Goal: Information Seeking & Learning: Check status

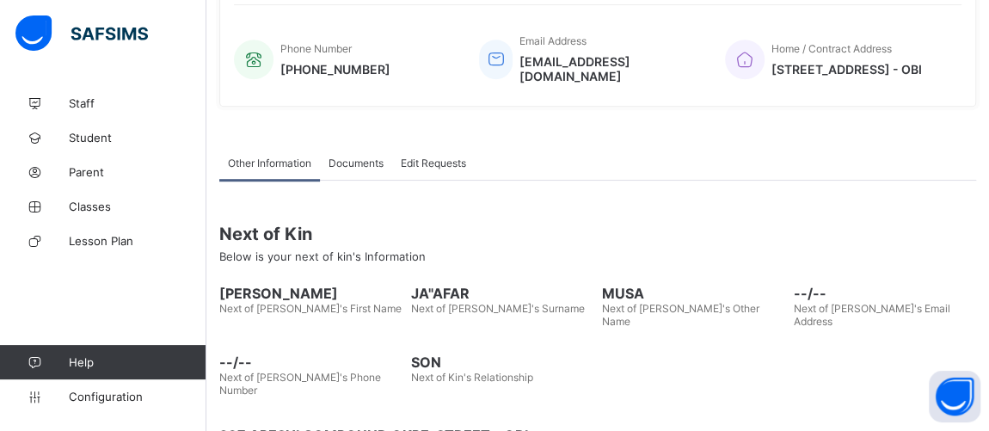
scroll to position [464, 0]
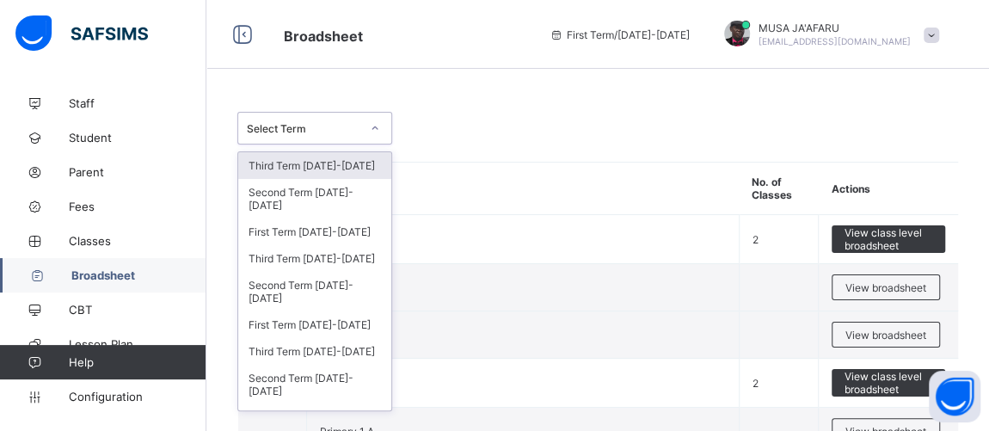
click at [321, 122] on div "Select Term" at bounding box center [304, 128] width 114 height 13
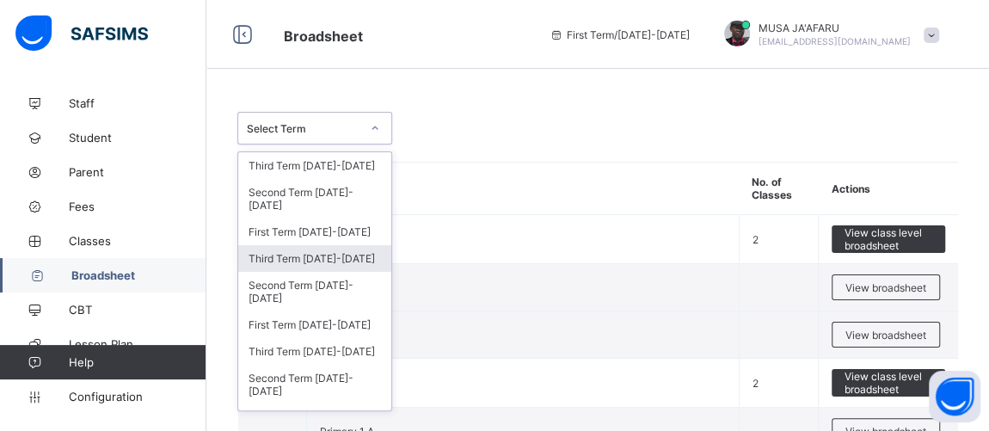
click at [281, 245] on div "Third Term 2024-2025" at bounding box center [314, 258] width 153 height 27
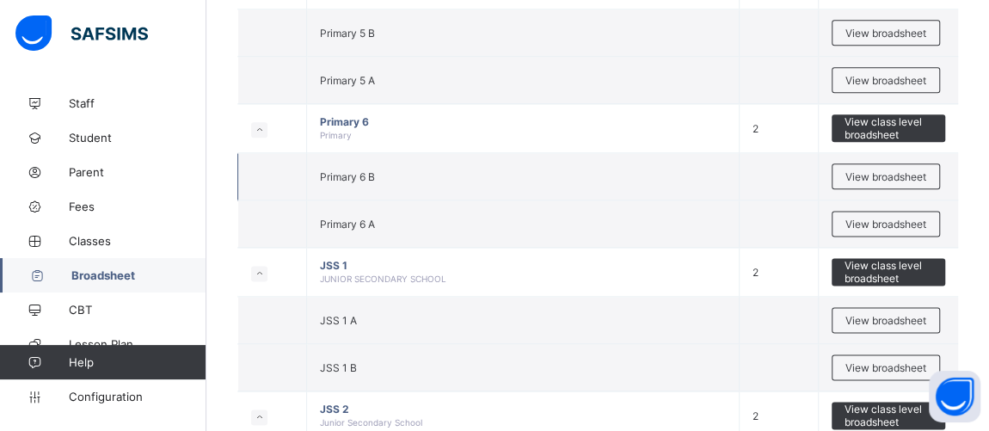
scroll to position [1043, 0]
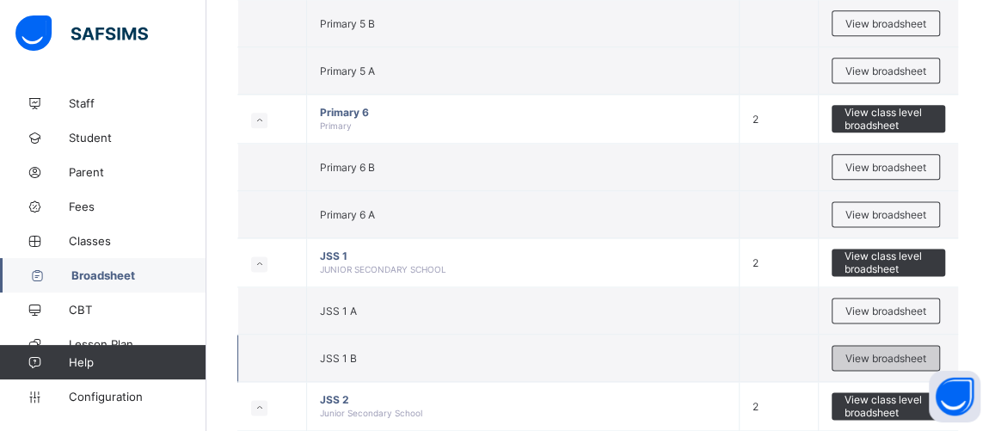
click at [889, 352] on span "View broadsheet" at bounding box center [886, 358] width 81 height 13
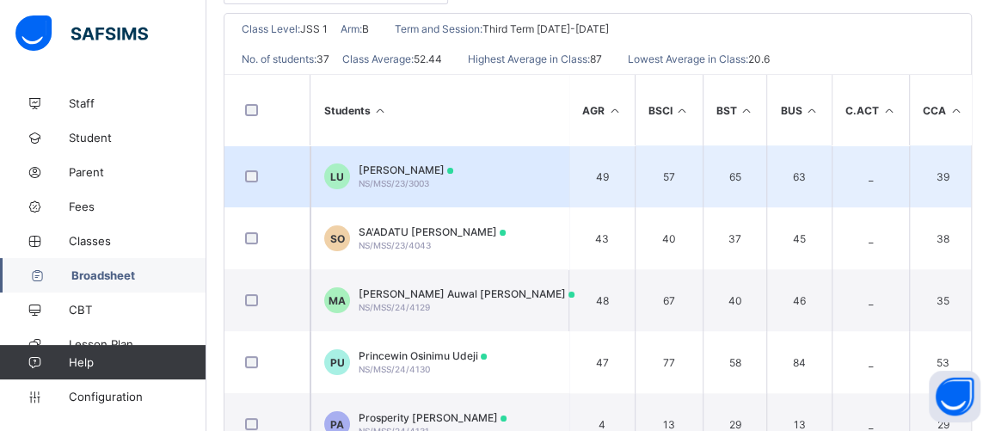
scroll to position [261, 0]
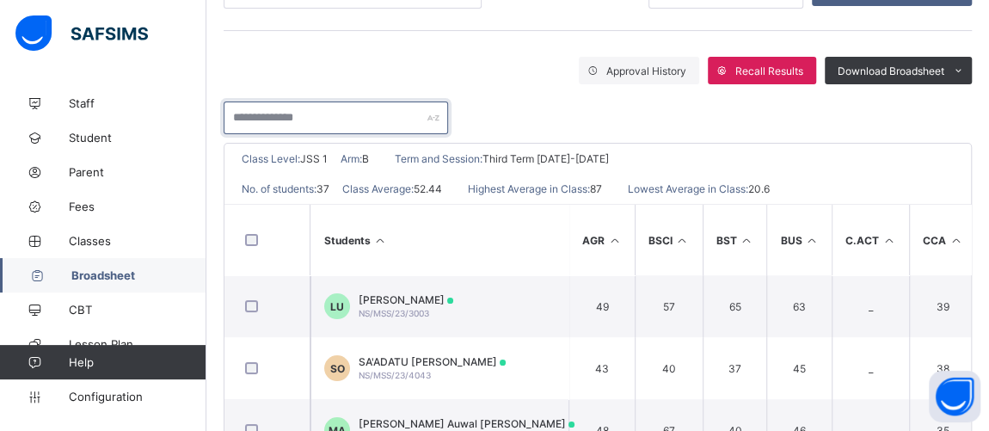
drag, startPoint x: 294, startPoint y: 118, endPoint x: 309, endPoint y: 118, distance: 14.6
click at [298, 119] on input "text" at bounding box center [336, 117] width 225 height 33
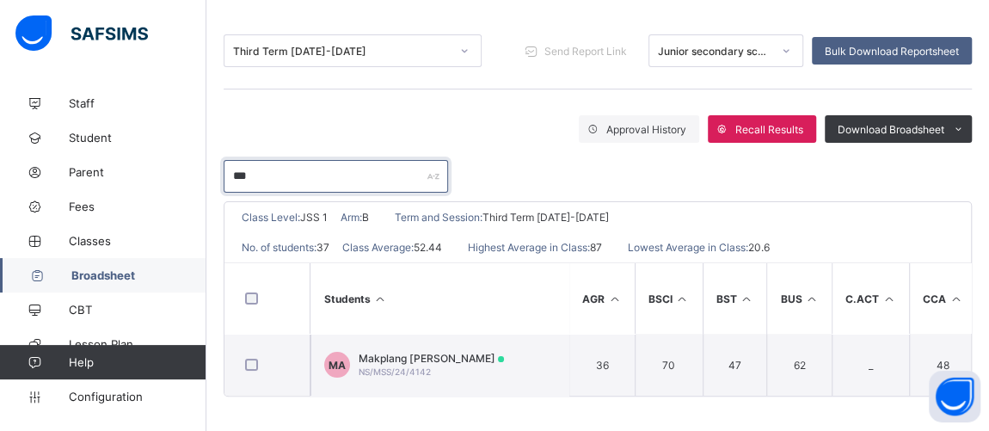
scroll to position [206, 0]
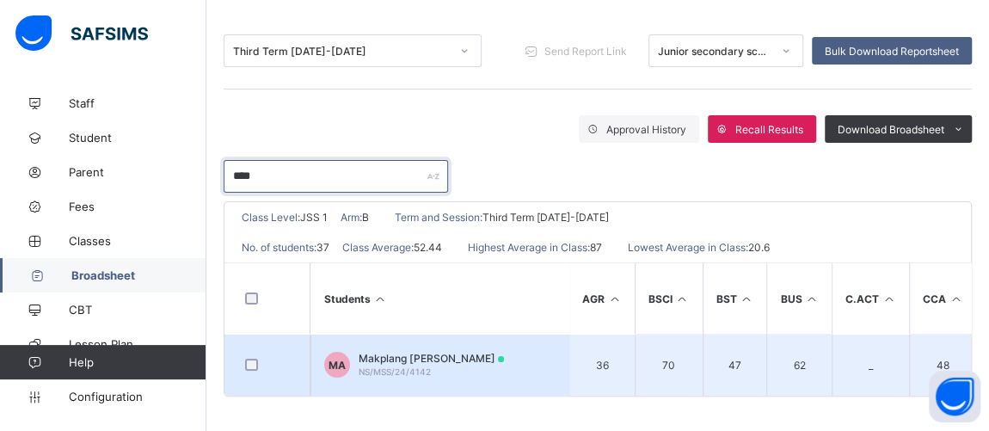
type input "****"
click at [421, 357] on div "Makplang Danung Albert NS/MSS/24/4142" at bounding box center [431, 365] width 145 height 26
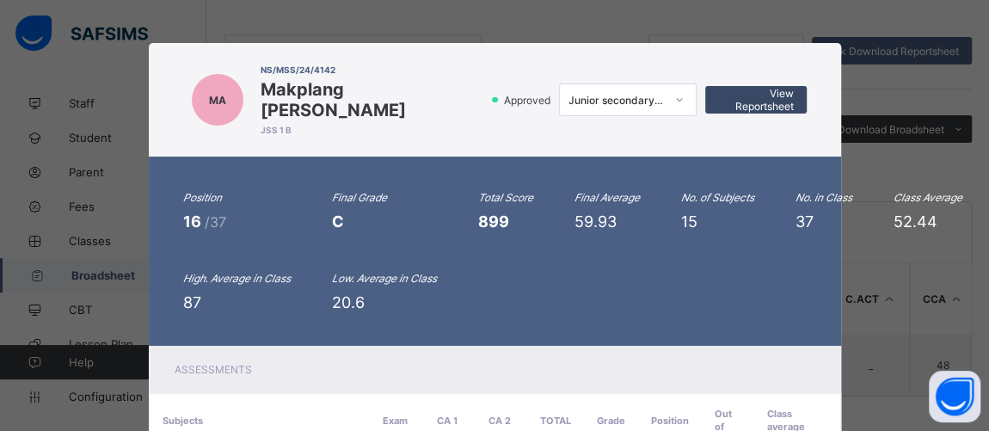
click at [707, 90] on div "View Reportsheet" at bounding box center [755, 100] width 101 height 28
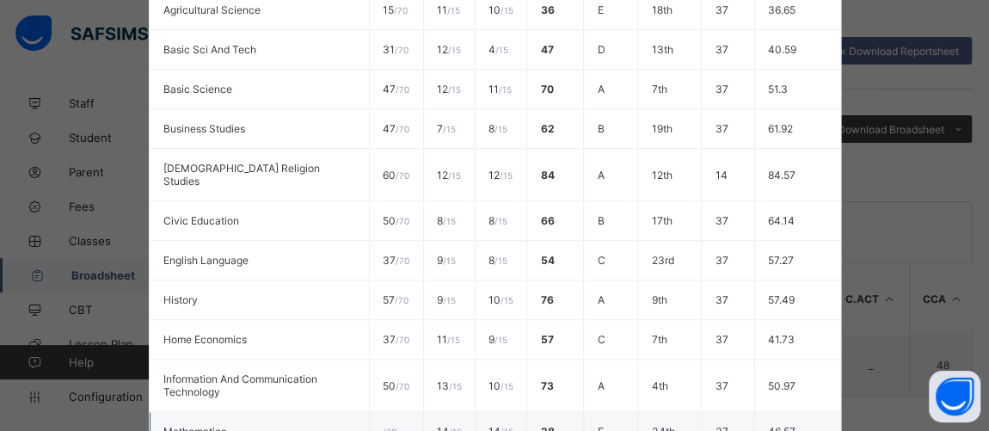
scroll to position [766, 0]
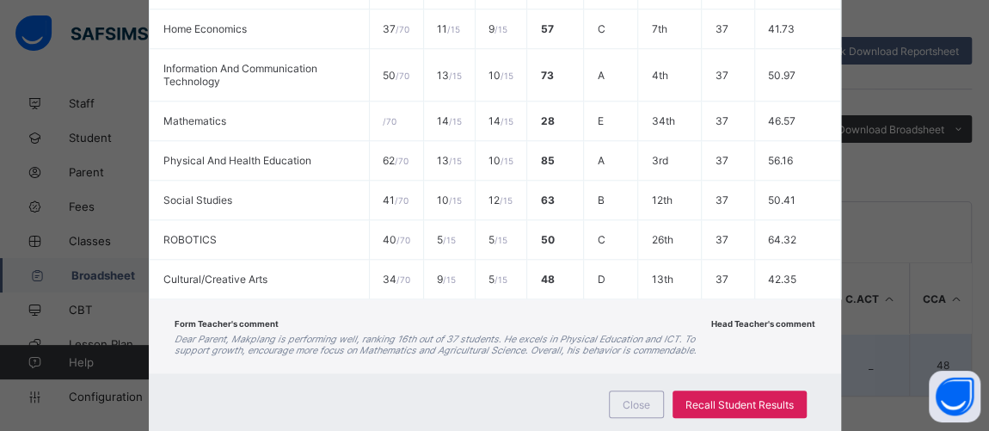
click at [616, 391] on div "Close" at bounding box center [636, 405] width 55 height 28
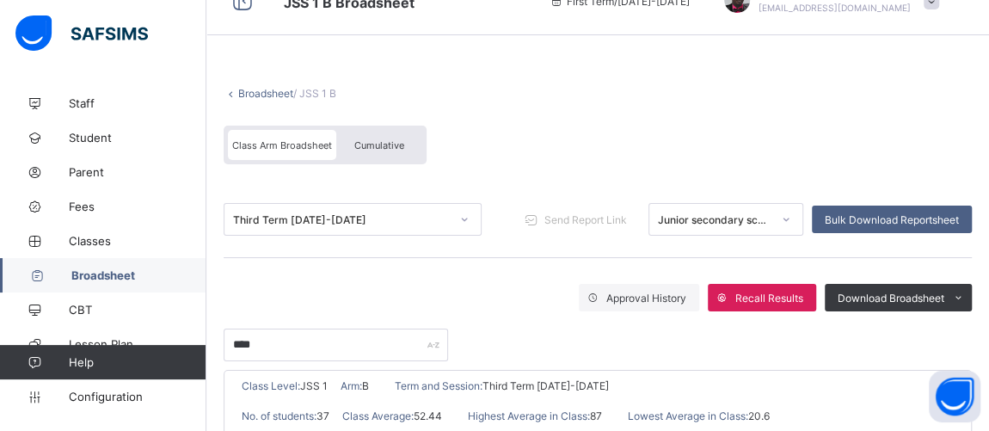
scroll to position [0, 0]
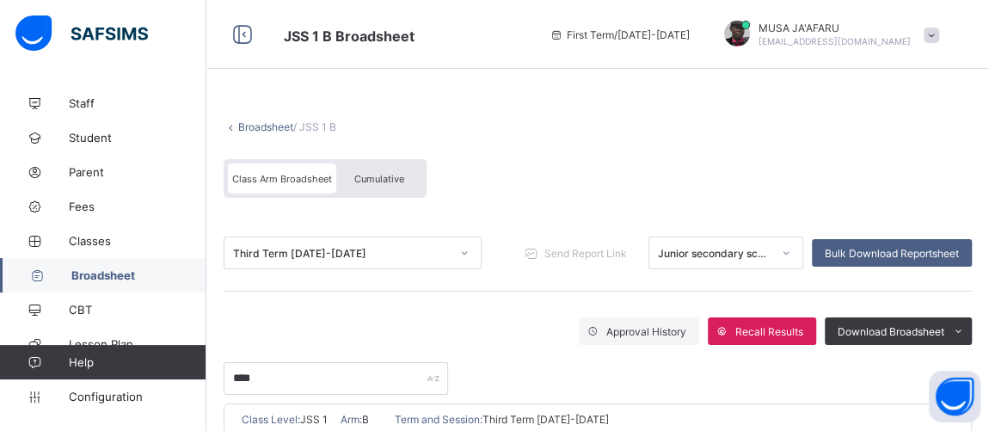
click at [85, 273] on span "Broadsheet" at bounding box center [138, 275] width 135 height 14
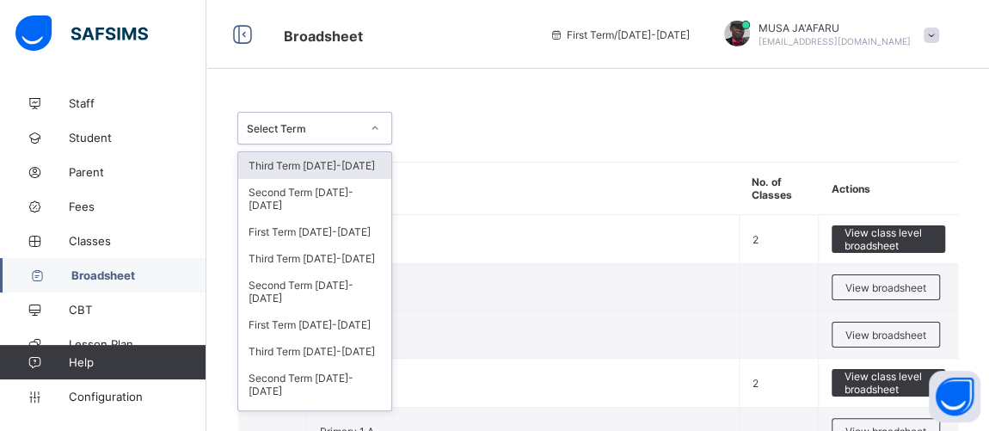
click at [312, 137] on div "Select Term" at bounding box center [298, 128] width 120 height 24
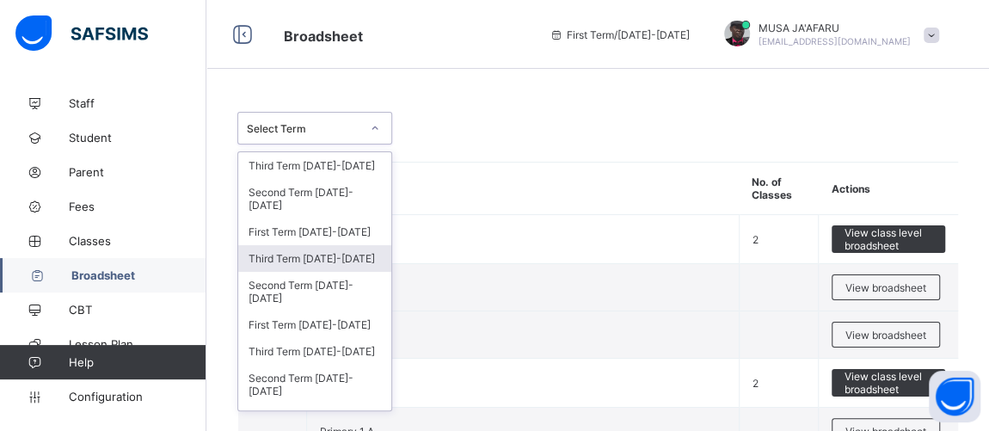
click at [297, 245] on div "Third Term 2024-2025" at bounding box center [314, 258] width 153 height 27
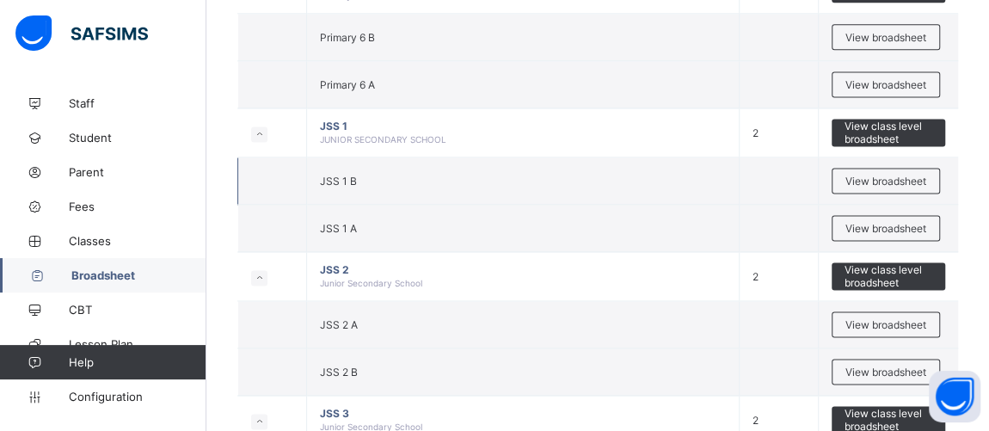
scroll to position [1303, 0]
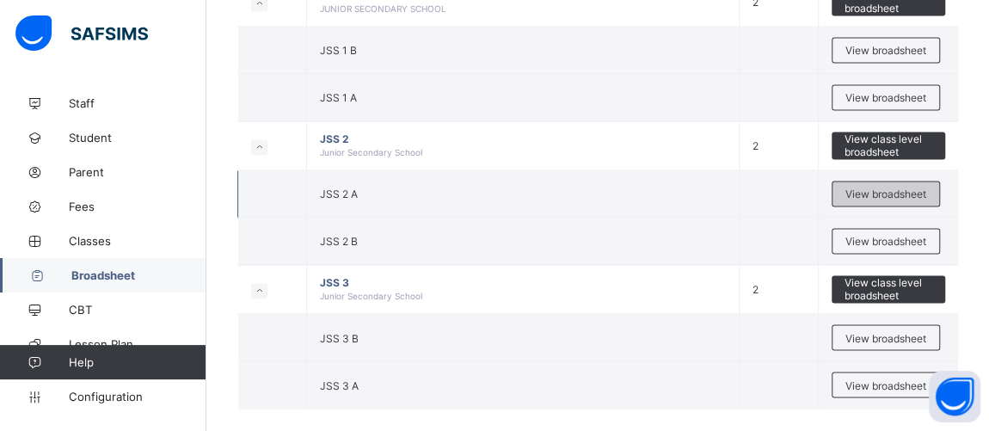
click at [915, 188] on span "View broadsheet" at bounding box center [886, 194] width 81 height 13
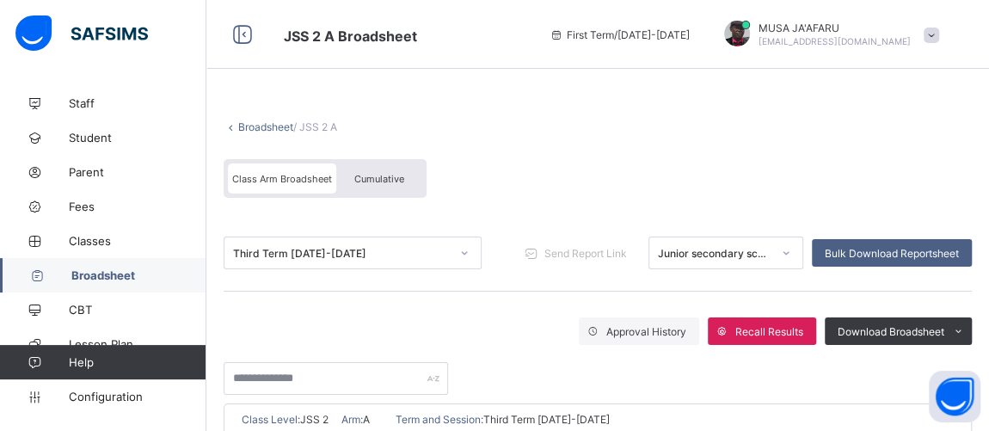
scroll to position [130, 0]
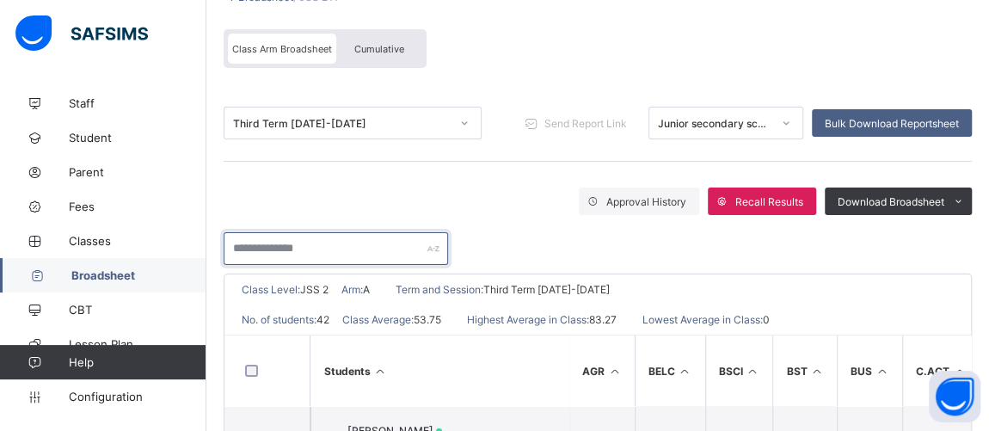
click at [335, 248] on input "text" at bounding box center [336, 248] width 225 height 33
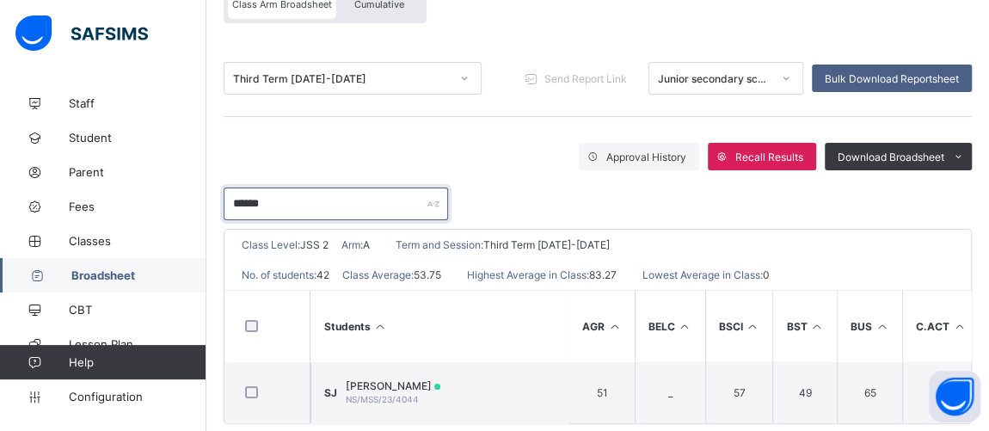
scroll to position [206, 0]
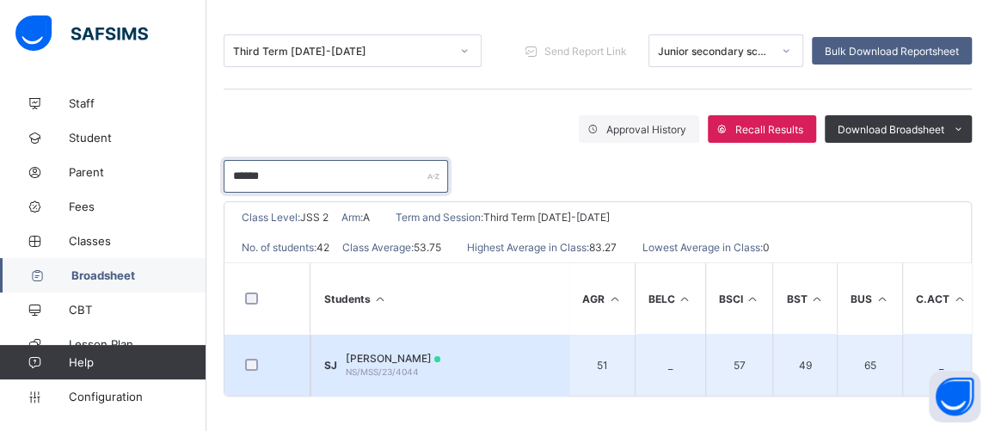
type input "******"
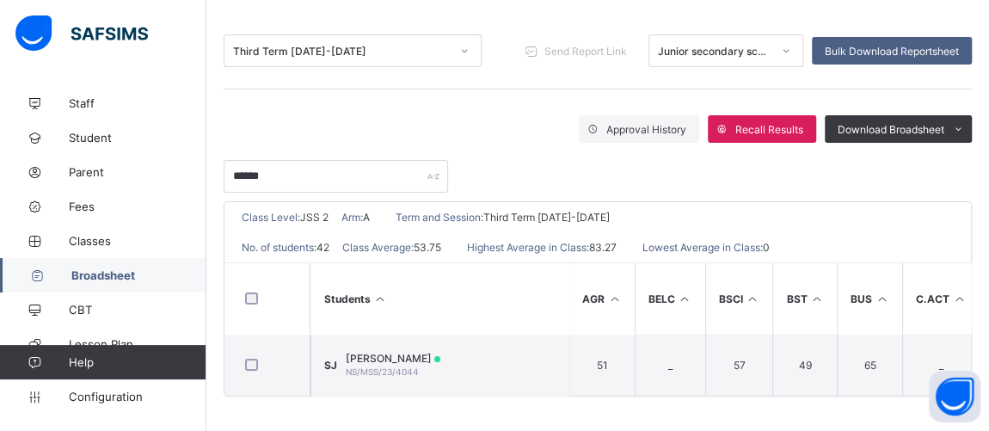
click at [426, 344] on td "SJ SAFIYA SHUAIBU JIBRIN NS/MSS/23/4044" at bounding box center [440, 365] width 258 height 62
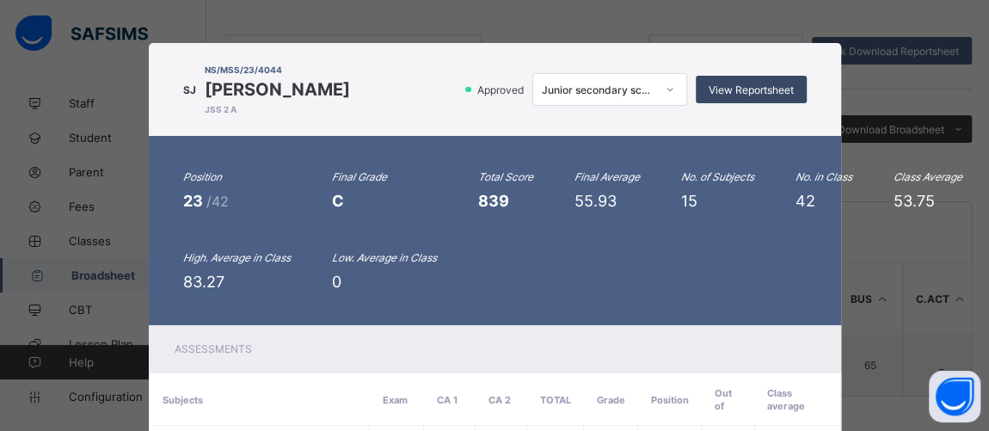
click at [762, 84] on span "View Reportsheet" at bounding box center [751, 89] width 85 height 13
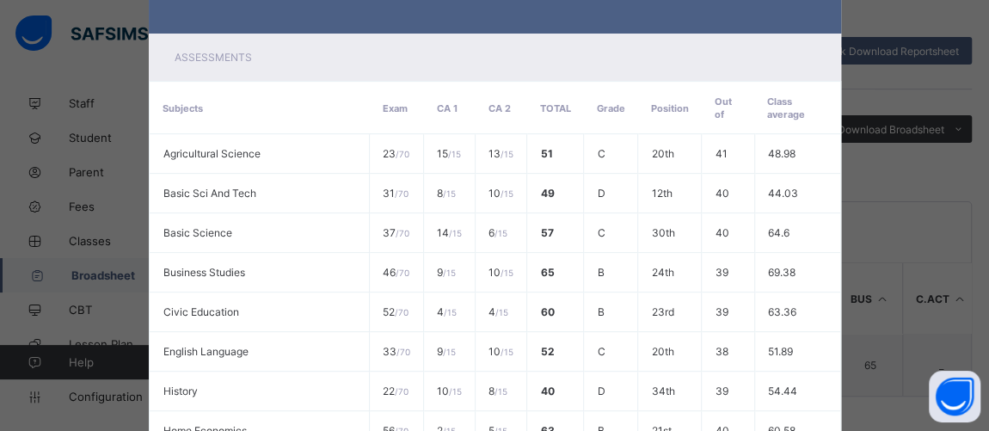
scroll to position [788, 0]
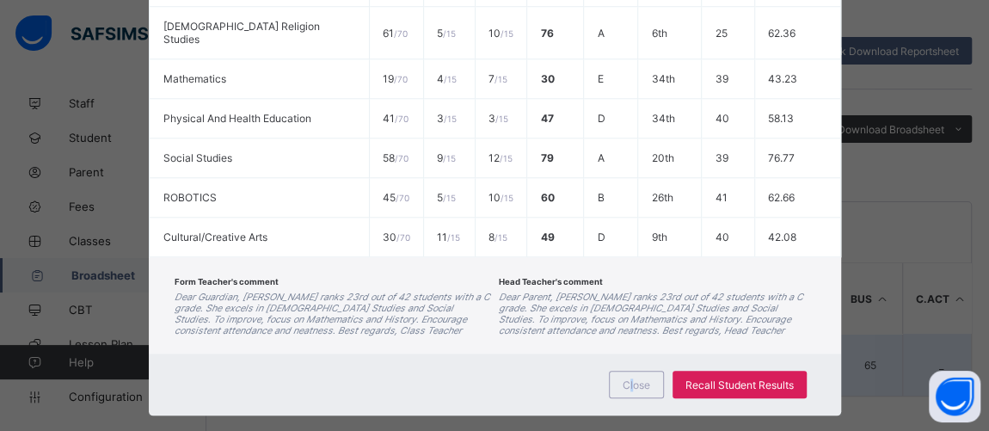
click at [630, 378] on span "Close" at bounding box center [637, 384] width 28 height 13
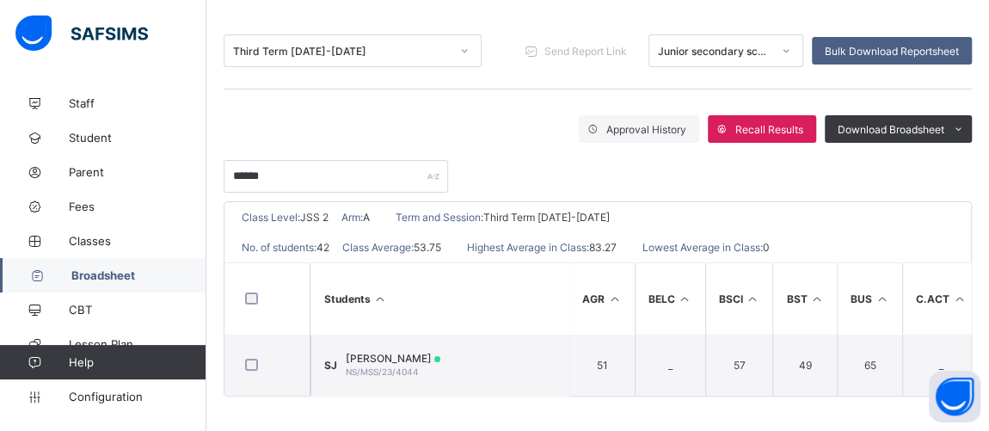
click at [119, 278] on span "Broadsheet" at bounding box center [138, 275] width 135 height 14
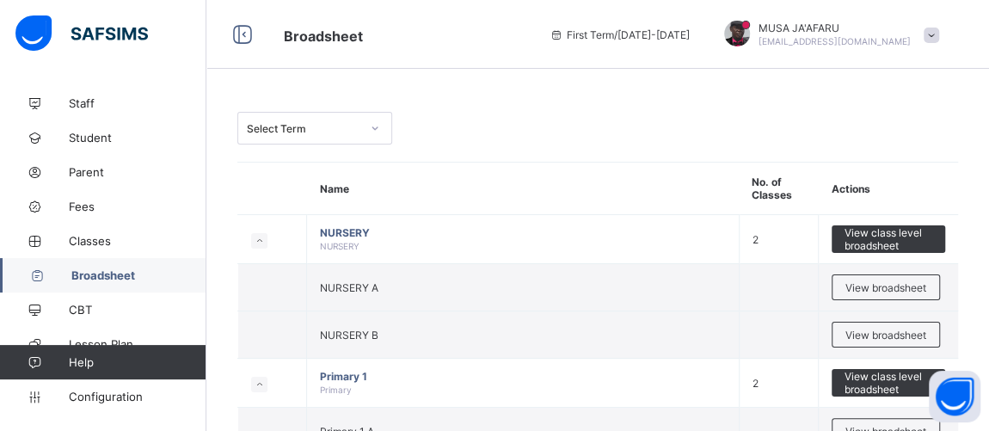
click at [354, 127] on div "Select Term" at bounding box center [304, 128] width 114 height 13
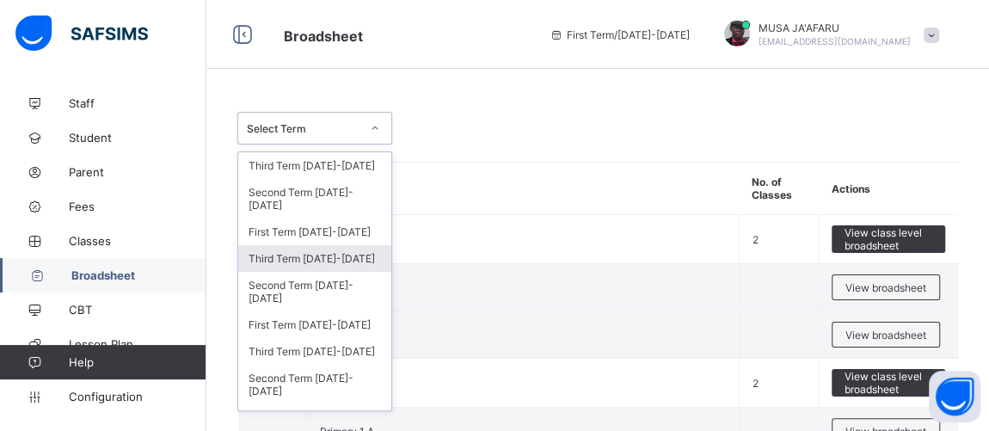
click at [318, 245] on div "Third Term 2024-2025" at bounding box center [314, 258] width 153 height 27
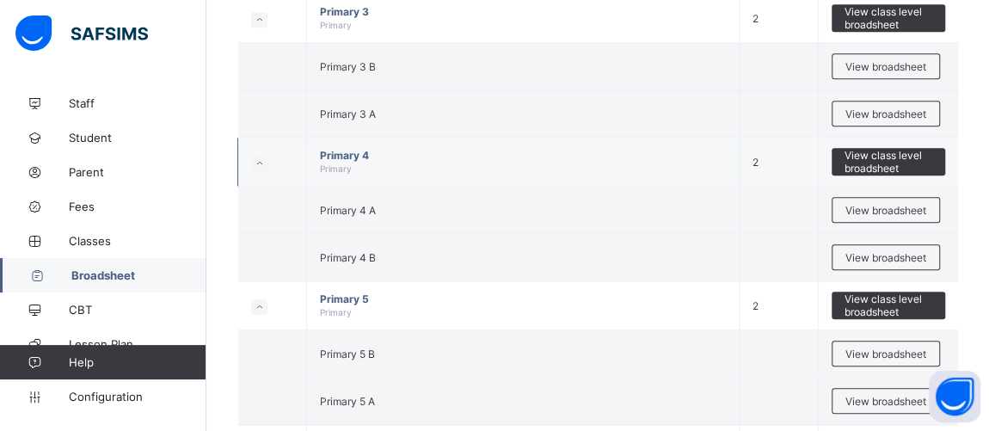
scroll to position [782, 0]
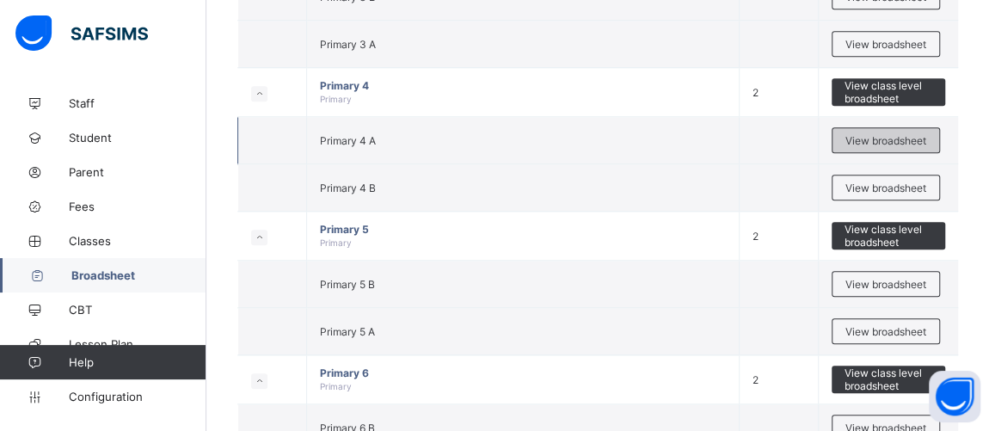
click at [865, 135] on span "View broadsheet" at bounding box center [886, 140] width 81 height 13
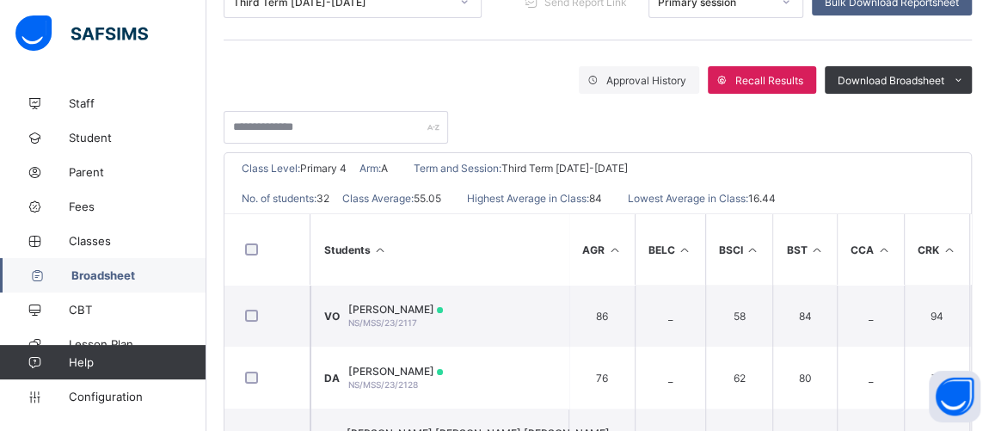
scroll to position [261, 0]
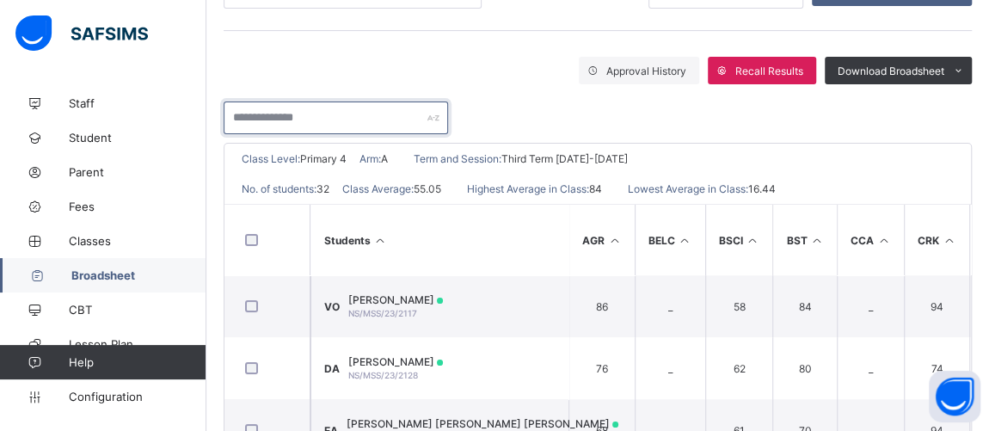
click at [337, 121] on input "text" at bounding box center [336, 117] width 225 height 33
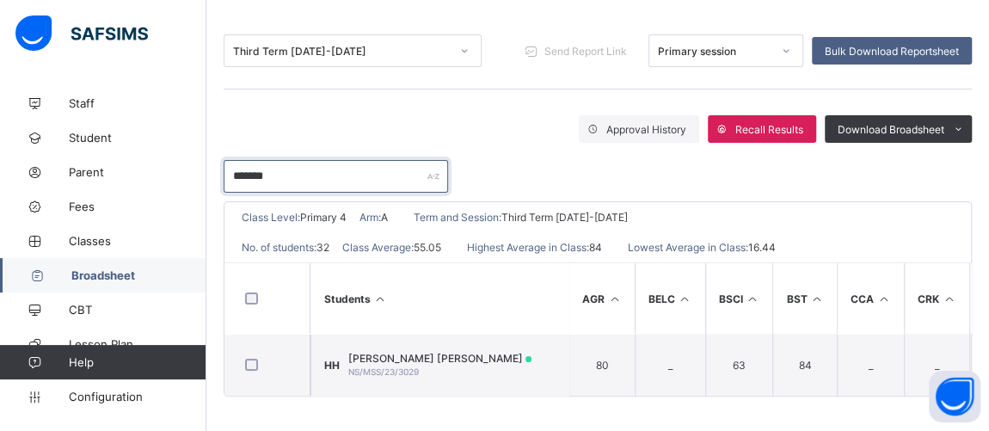
scroll to position [180, 0]
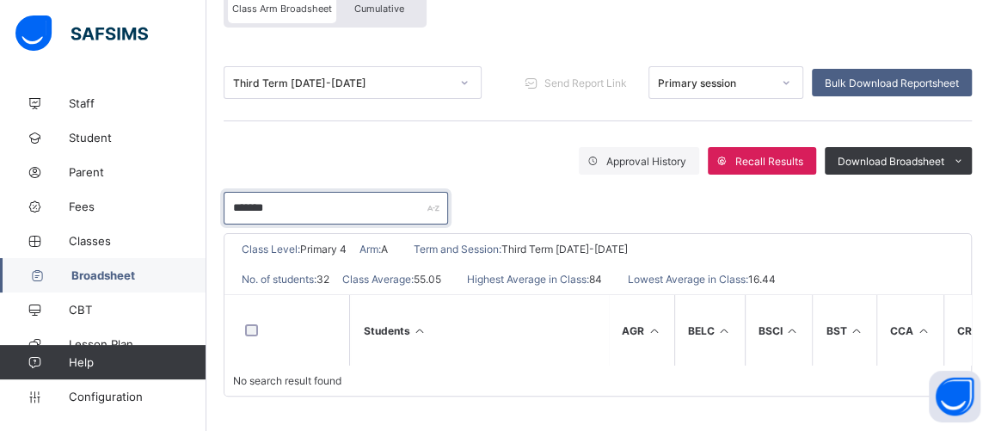
click at [250, 197] on input "*******" at bounding box center [336, 208] width 225 height 33
click at [288, 194] on input "******" at bounding box center [336, 208] width 225 height 33
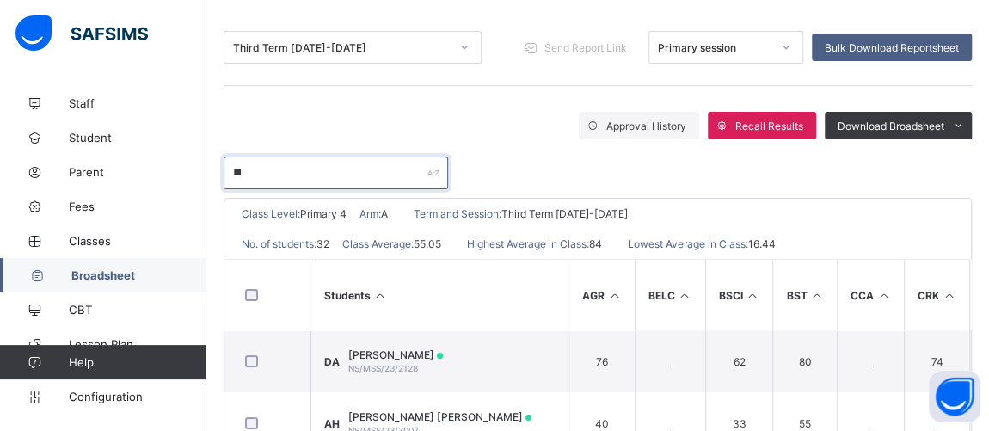
scroll to position [261, 0]
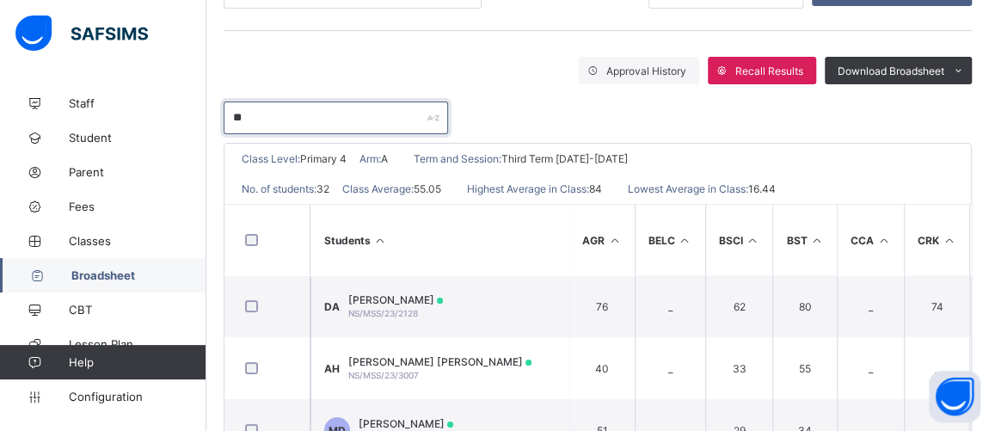
type input "*"
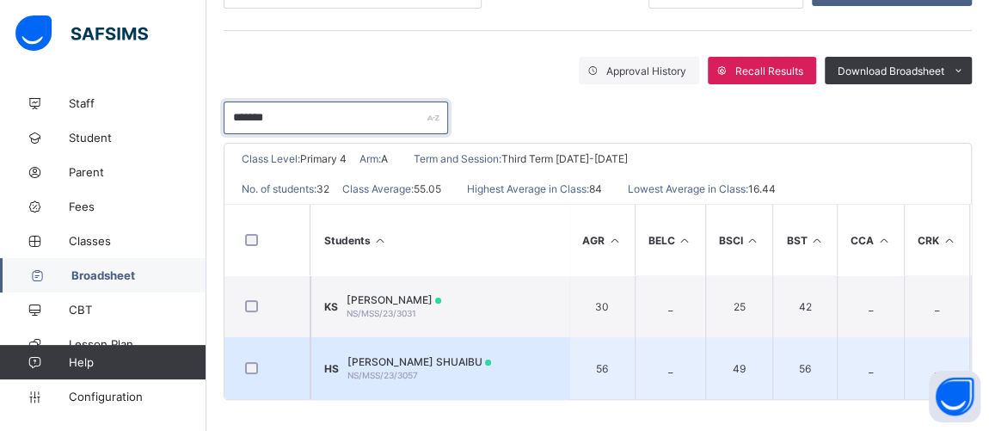
type input "*******"
click at [433, 366] on div "HUSSENA JIBRIN SHUAIBU NS/MSS/23/3057" at bounding box center [420, 368] width 144 height 26
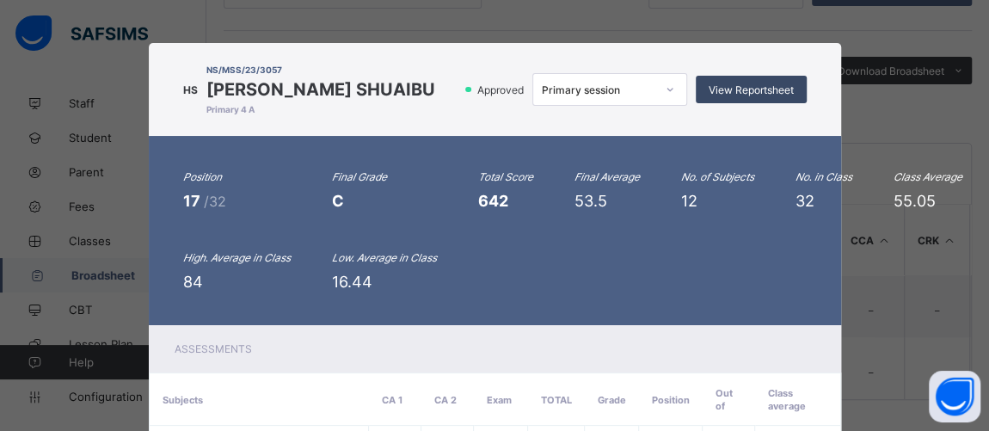
click at [765, 95] on span "View Reportsheet" at bounding box center [751, 89] width 85 height 13
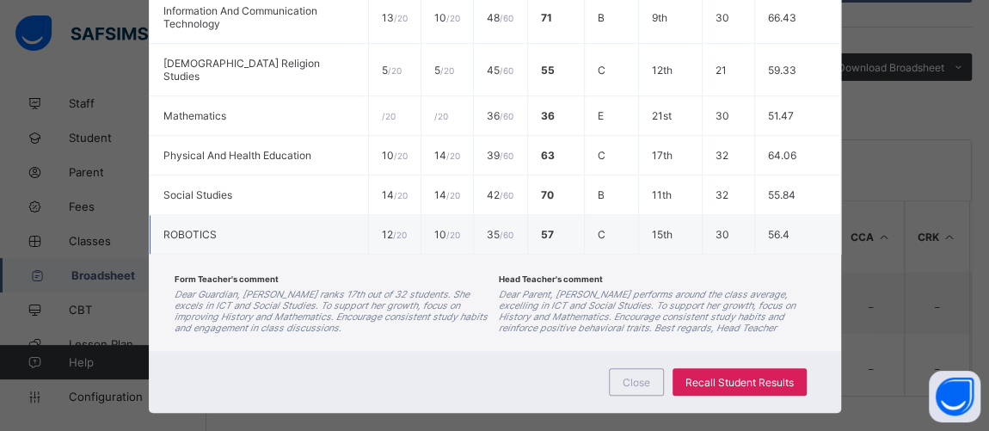
scroll to position [268, 0]
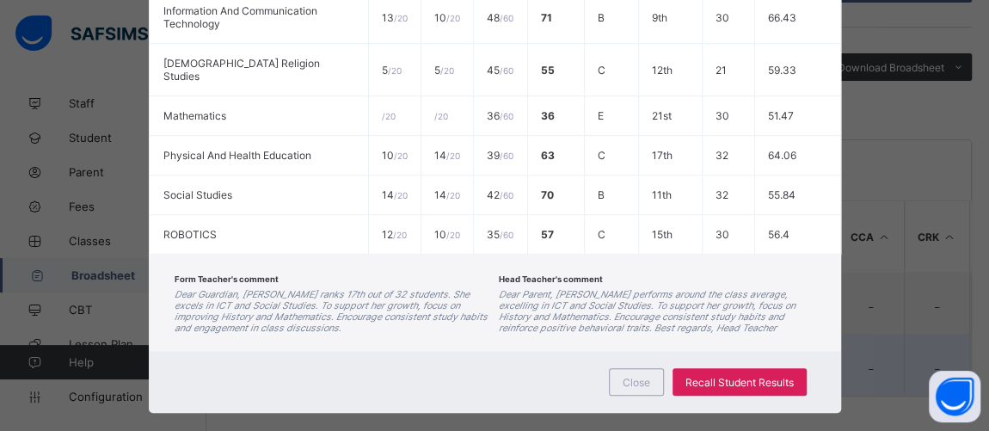
click at [633, 376] on span "Close" at bounding box center [637, 382] width 28 height 13
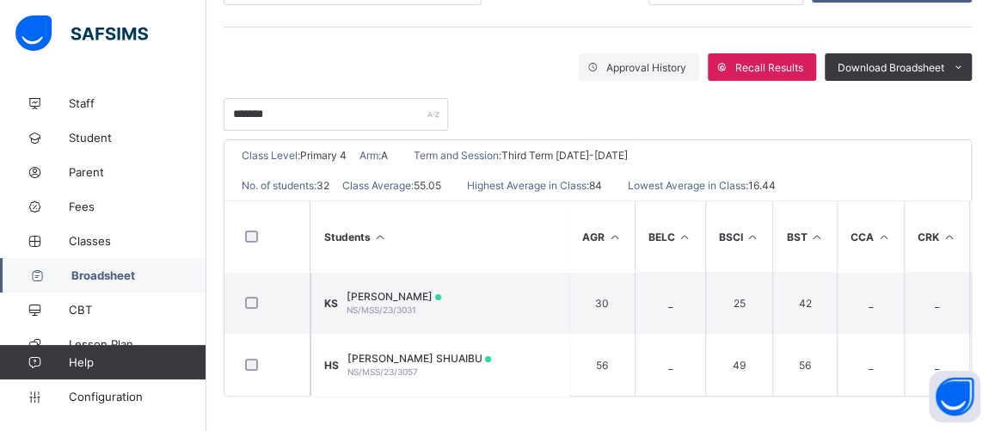
click at [96, 261] on link "Broadsheet" at bounding box center [103, 275] width 206 height 34
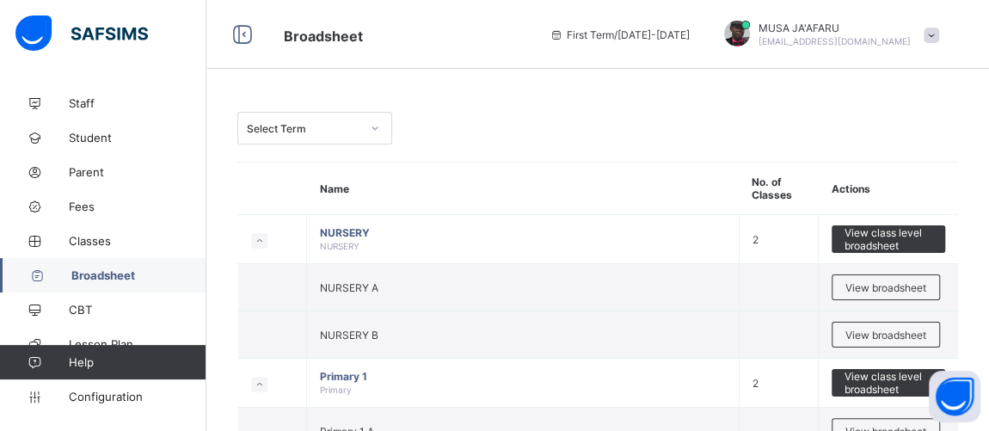
click at [326, 126] on div "Select Term" at bounding box center [304, 128] width 114 height 13
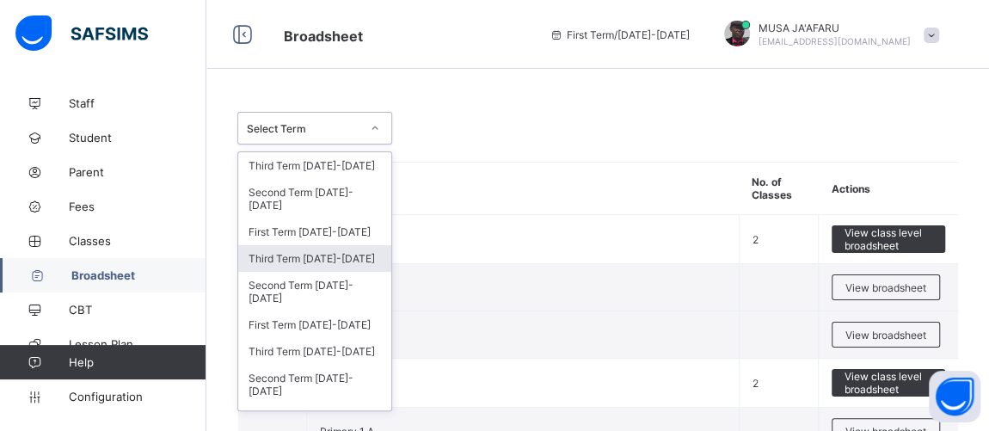
click at [301, 248] on div "Third Term 2024-2025" at bounding box center [314, 258] width 153 height 27
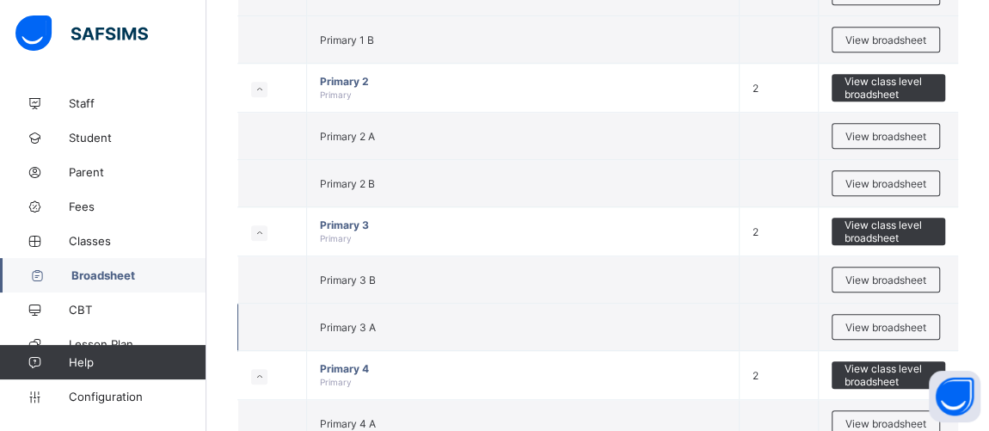
scroll to position [521, 0]
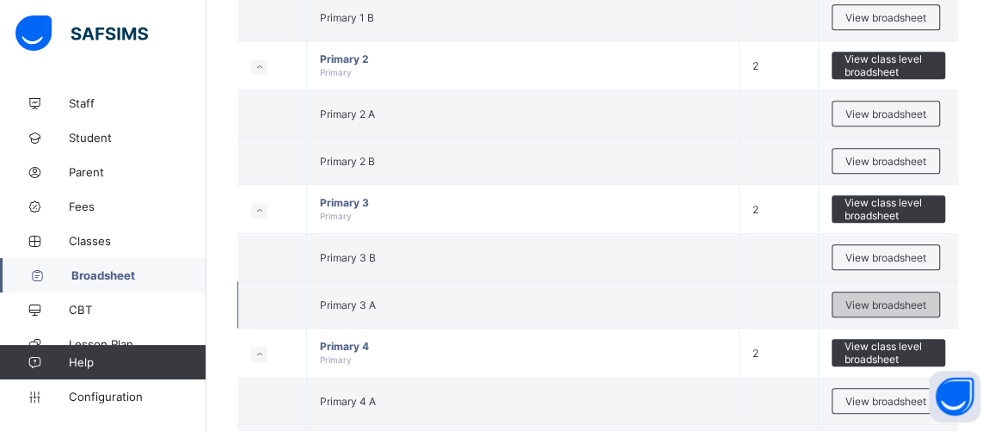
click at [867, 298] on span "View broadsheet" at bounding box center [886, 304] width 81 height 13
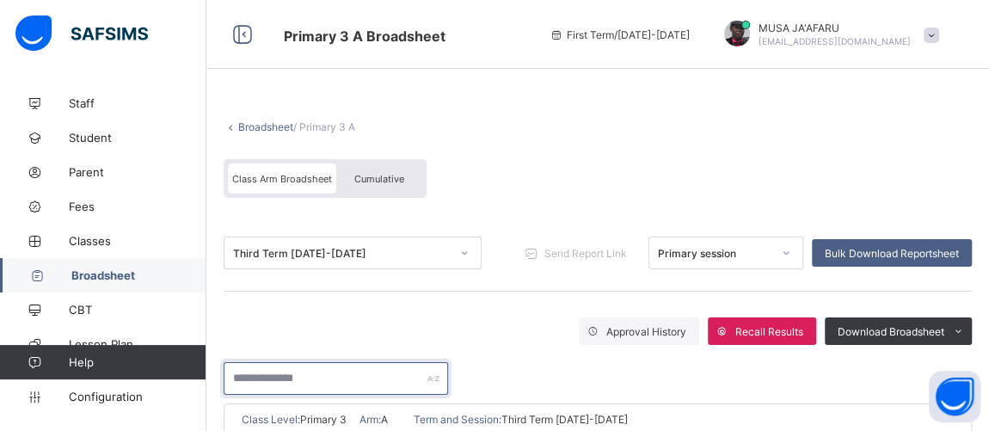
click at [316, 373] on input "text" at bounding box center [336, 378] width 225 height 33
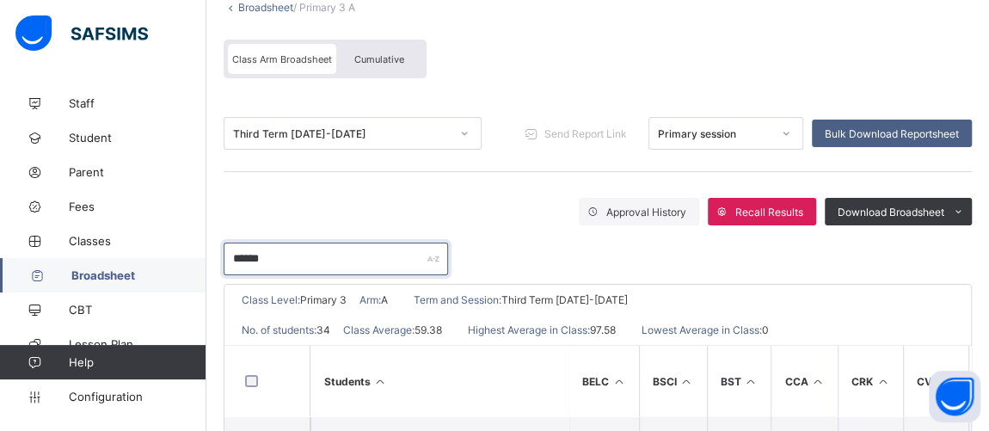
scroll to position [206, 0]
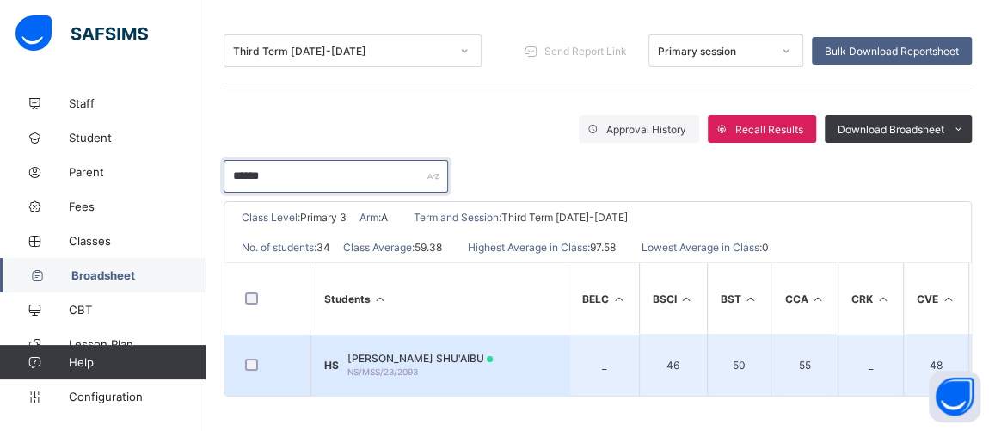
type input "******"
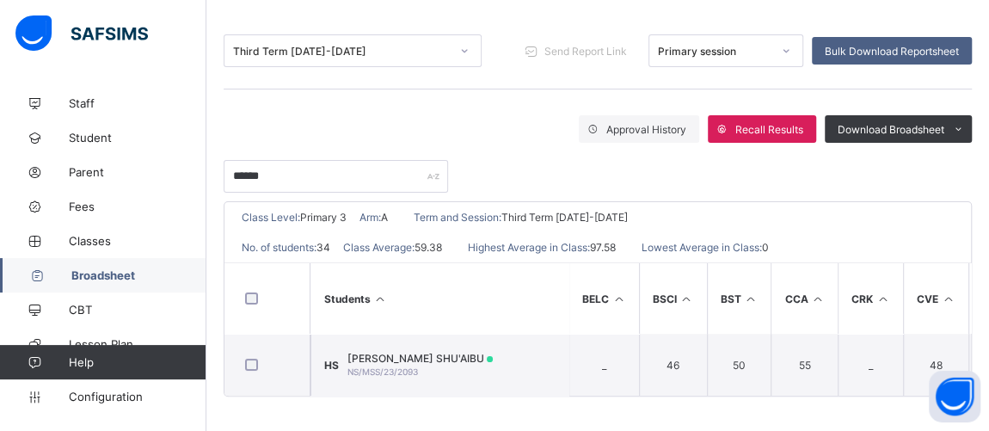
click at [420, 352] on span "HABIBA JIBRIN SHU'AIBU" at bounding box center [420, 358] width 145 height 13
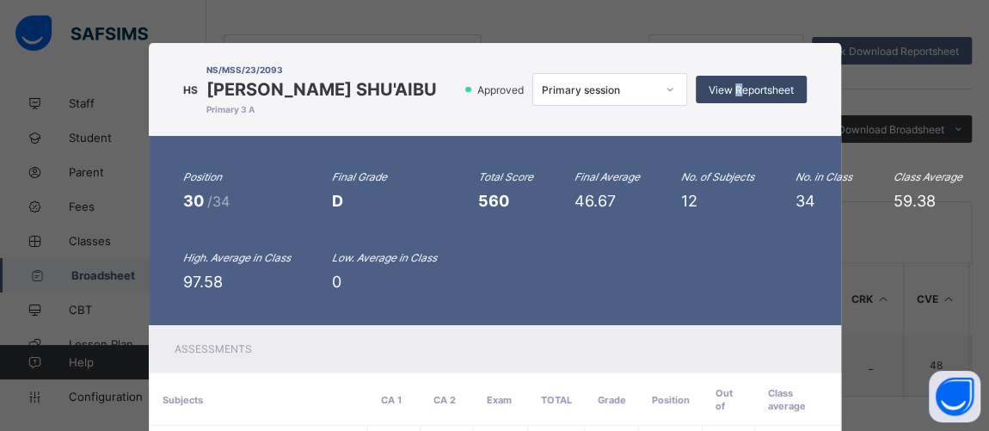
click at [732, 89] on span "View Reportsheet" at bounding box center [751, 89] width 85 height 13
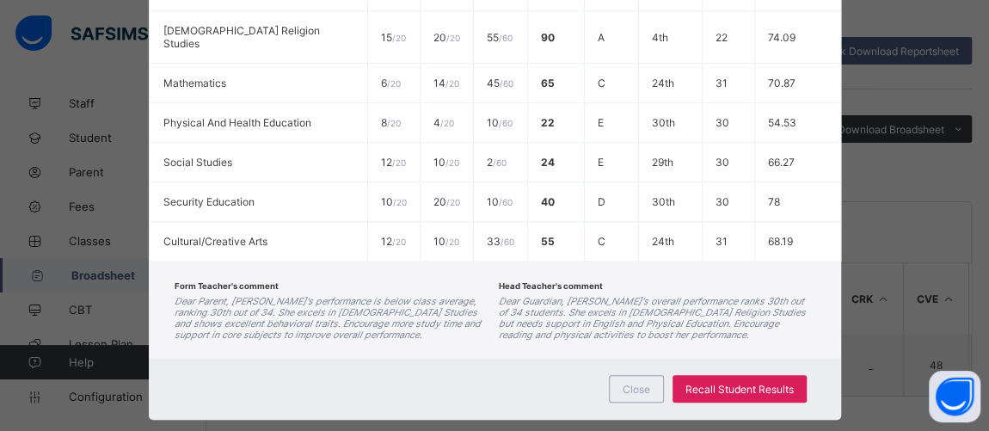
scroll to position [672, 0]
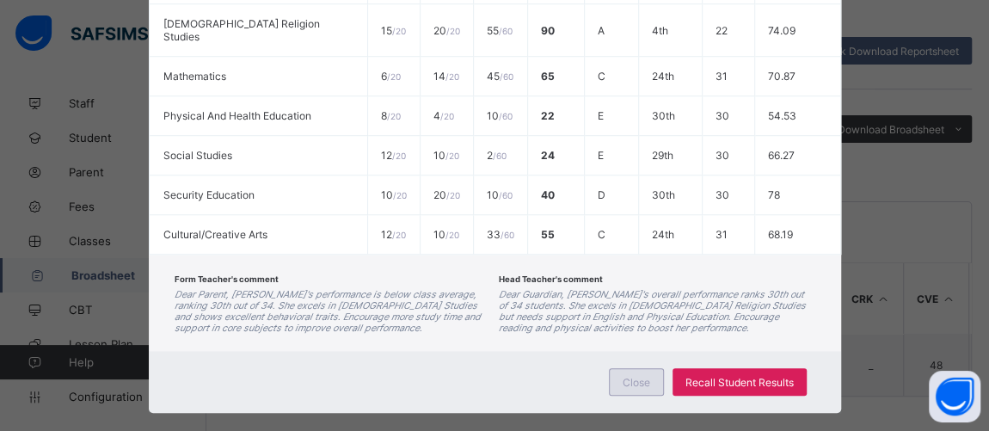
click at [640, 376] on span "Close" at bounding box center [637, 382] width 28 height 13
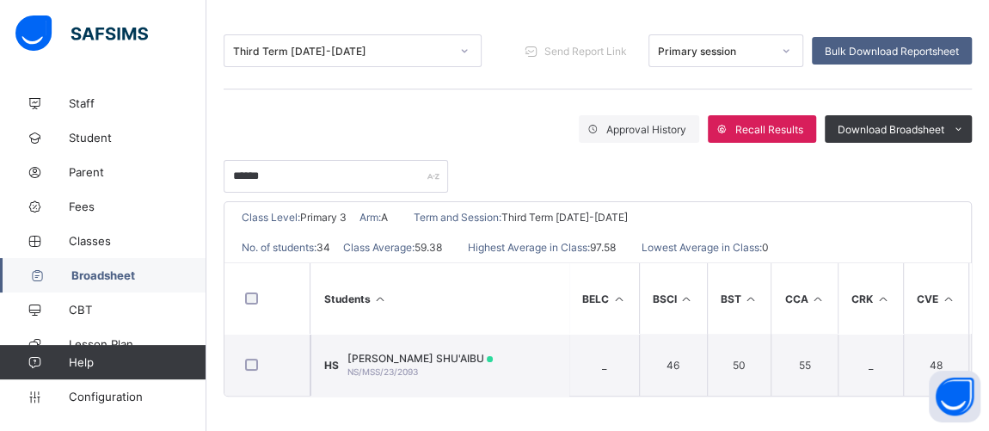
click at [151, 273] on span "Broadsheet" at bounding box center [138, 275] width 135 height 14
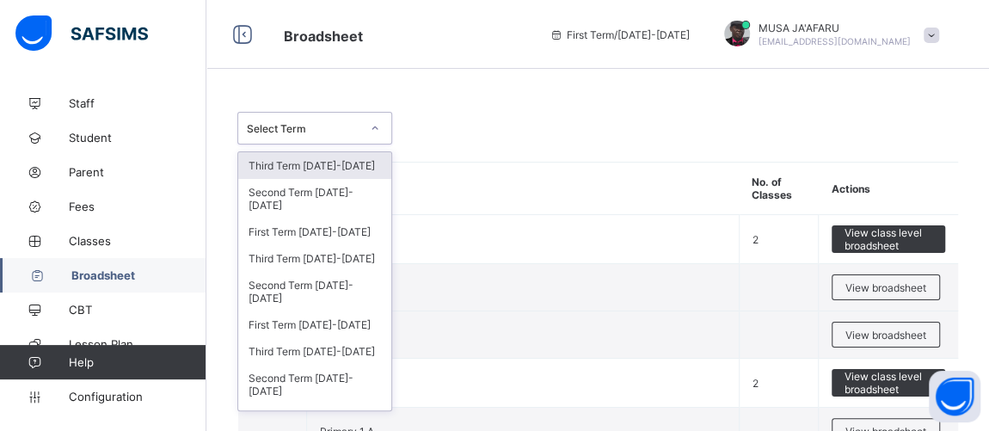
click at [370, 128] on icon at bounding box center [375, 128] width 10 height 17
click at [489, 175] on th "Name" at bounding box center [523, 189] width 433 height 52
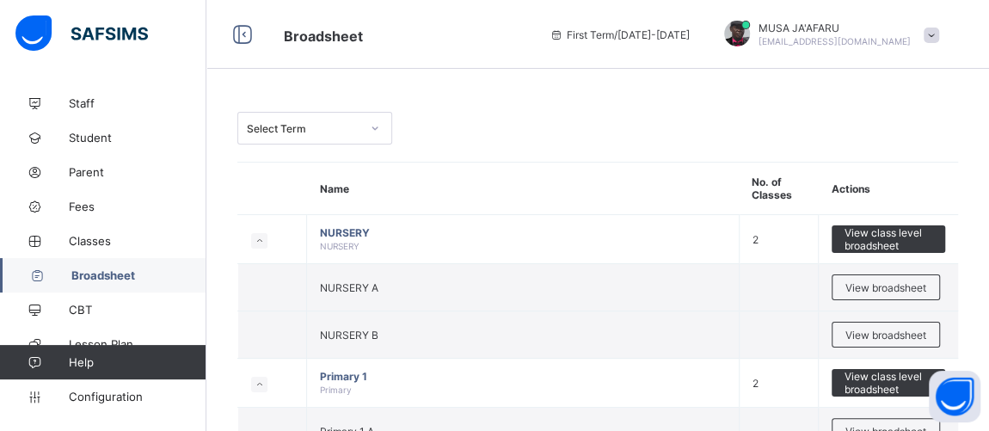
click at [343, 126] on div "Select Term" at bounding box center [304, 128] width 114 height 13
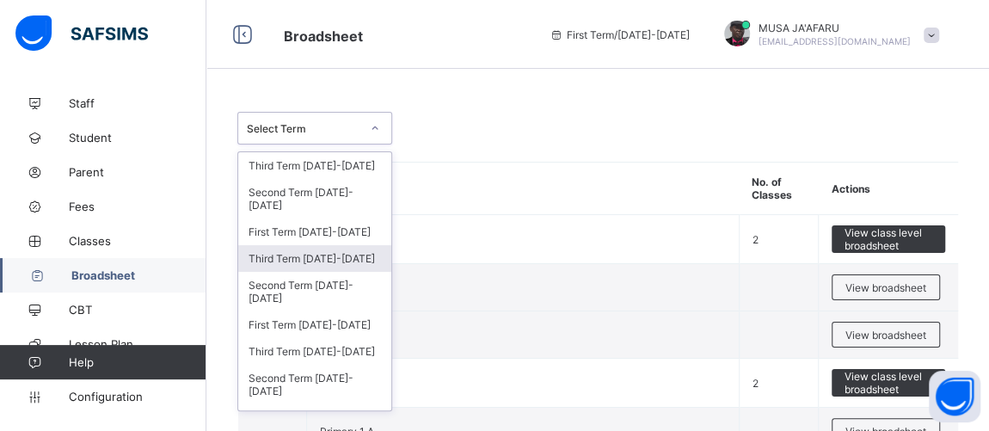
click at [307, 248] on div "Third Term 2024-2025" at bounding box center [314, 258] width 153 height 27
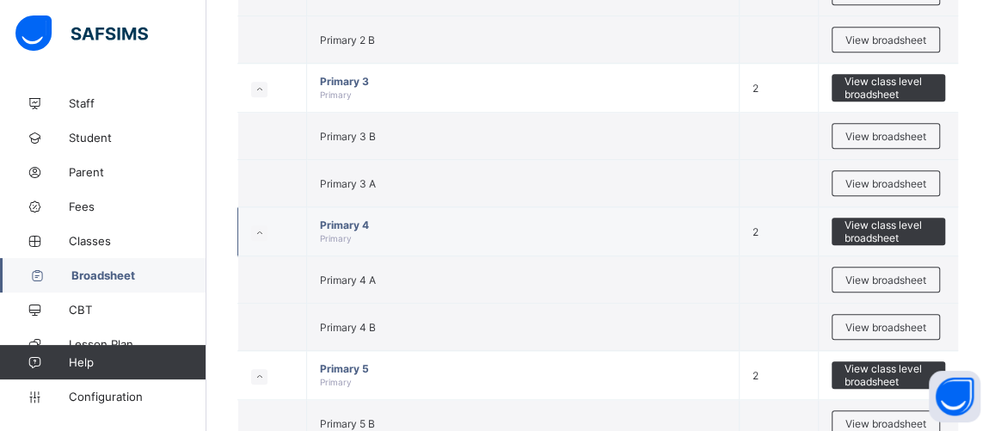
scroll to position [651, 0]
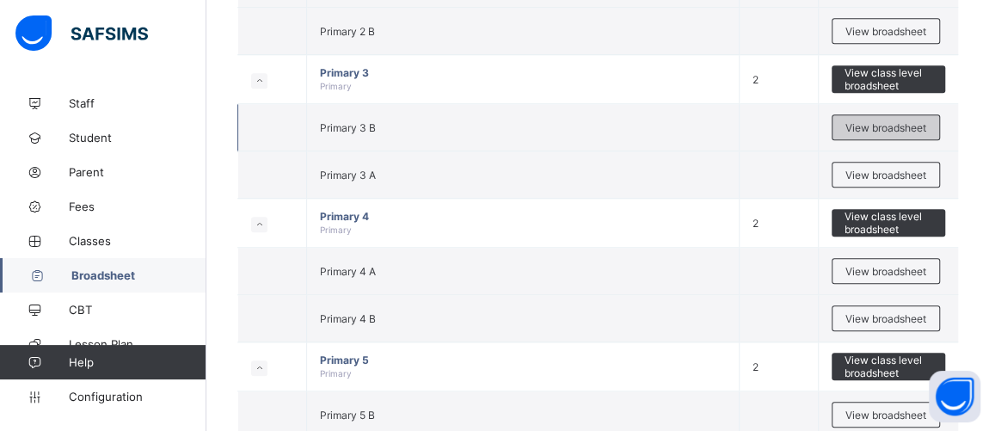
click at [865, 121] on span "View broadsheet" at bounding box center [886, 127] width 81 height 13
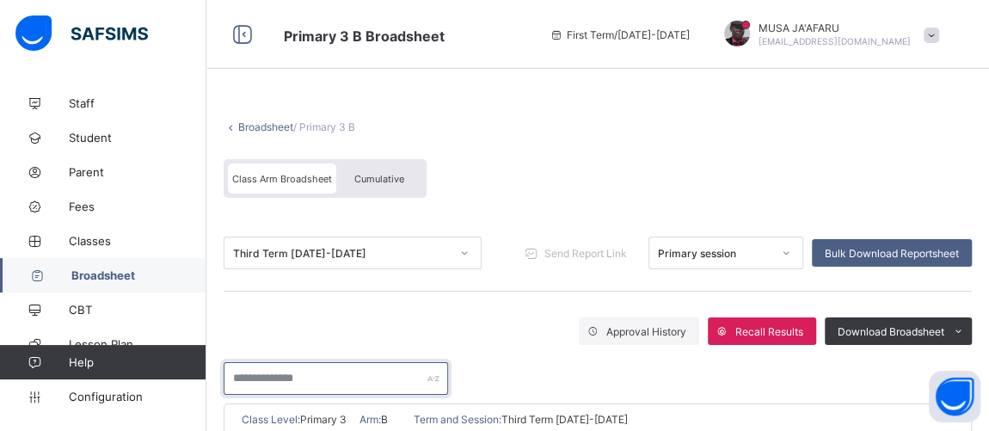
click at [340, 372] on input "text" at bounding box center [336, 378] width 225 height 33
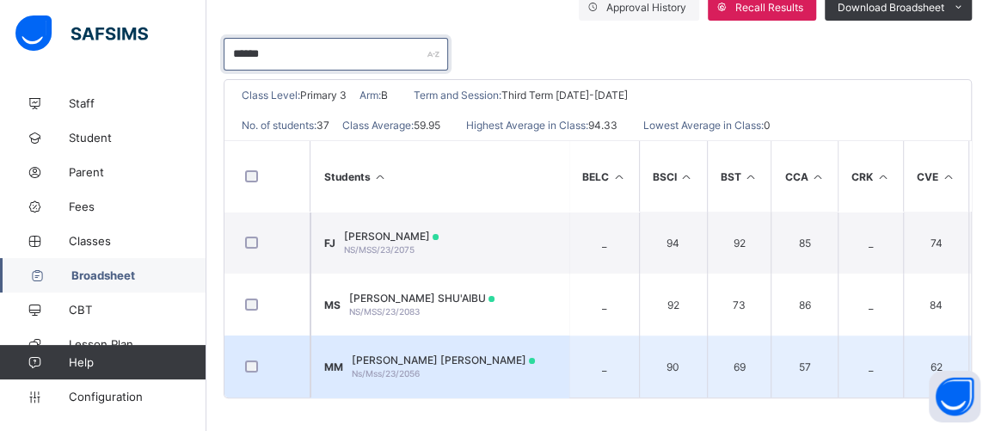
scroll to position [329, 0]
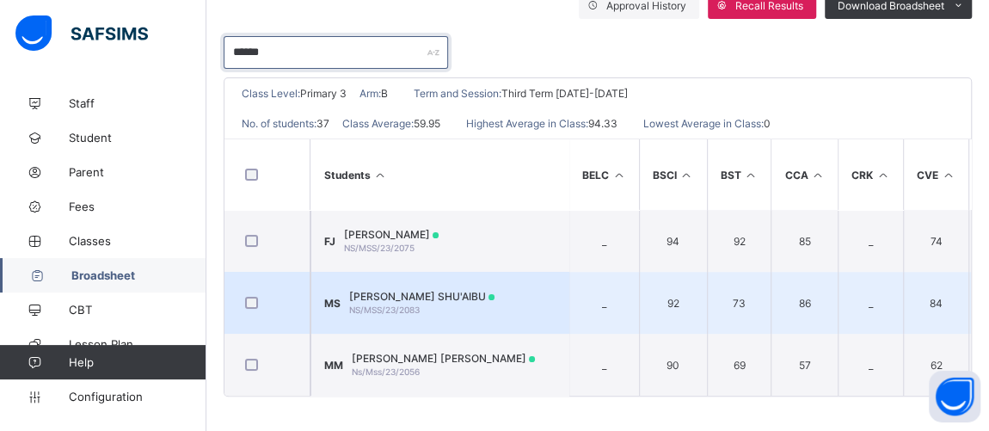
type input "******"
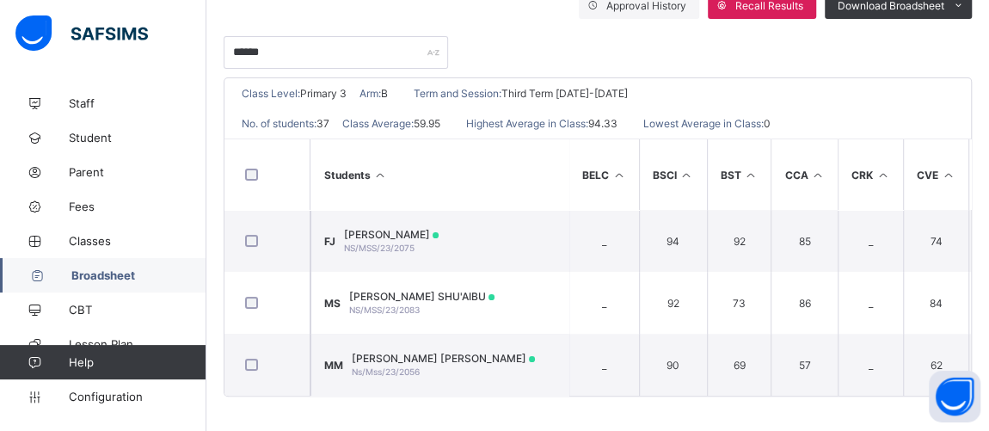
click at [401, 290] on span "MUHAMMAD JIBRIN SHU'AIBU" at bounding box center [421, 296] width 145 height 13
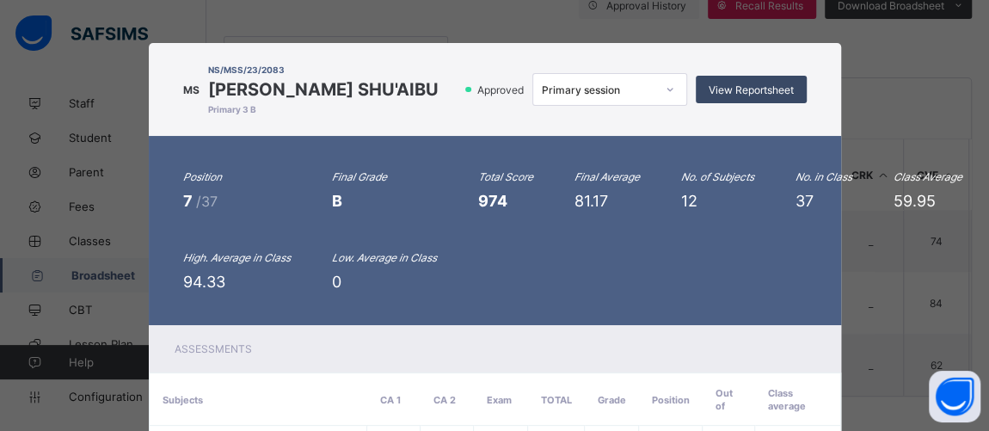
click at [760, 96] on span "View Reportsheet" at bounding box center [751, 89] width 85 height 13
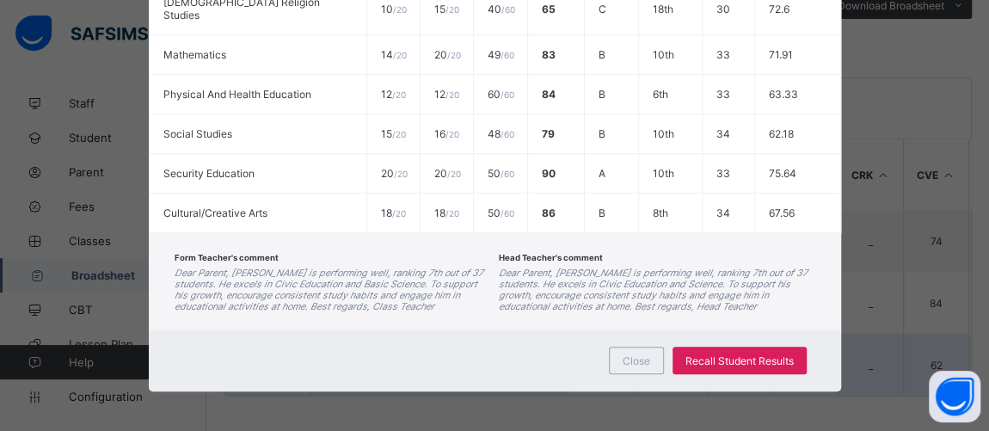
click at [620, 364] on div "Close" at bounding box center [636, 361] width 55 height 28
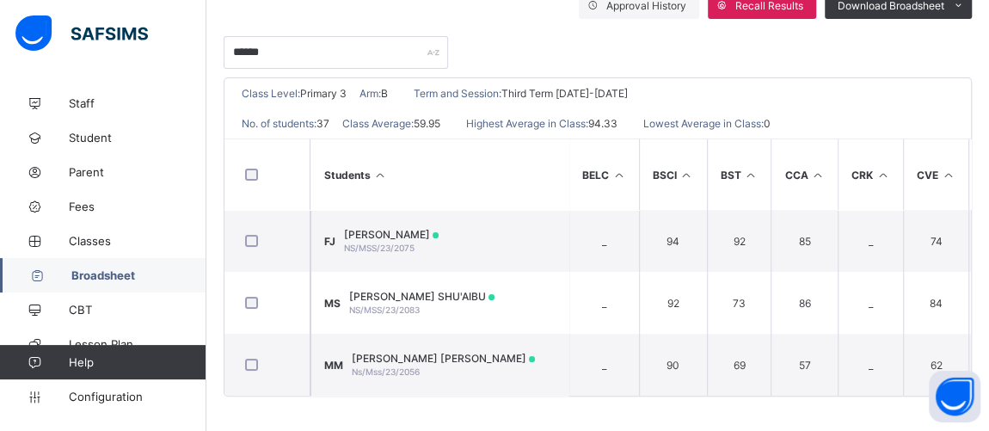
click at [89, 269] on span "Broadsheet" at bounding box center [138, 275] width 135 height 14
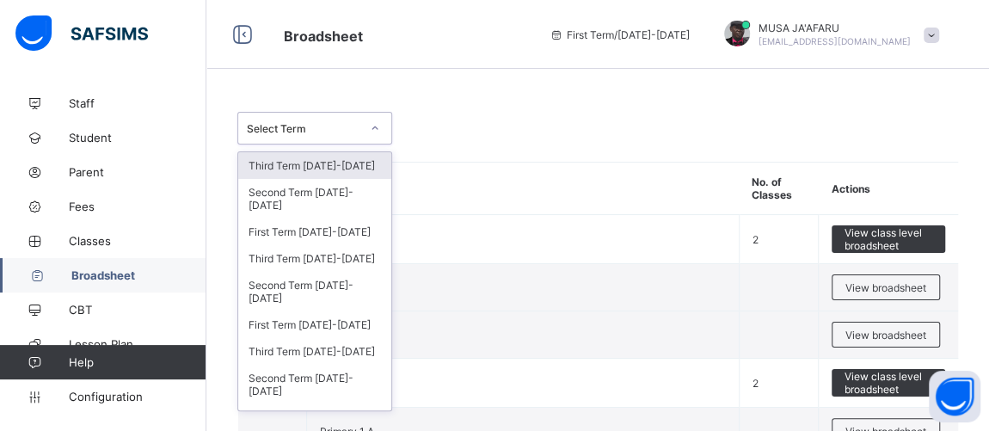
click at [311, 121] on div "Select Term" at bounding box center [298, 128] width 120 height 24
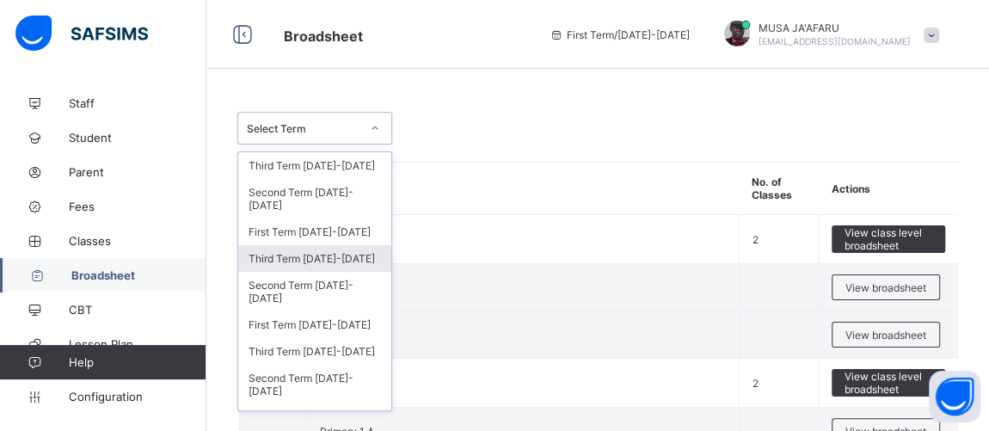
click at [286, 248] on div "Third Term 2024-2025" at bounding box center [314, 258] width 153 height 27
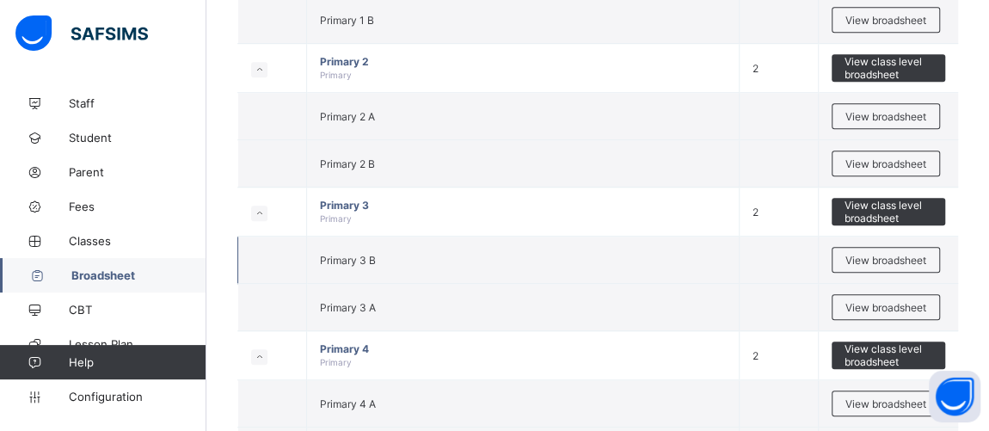
scroll to position [391, 0]
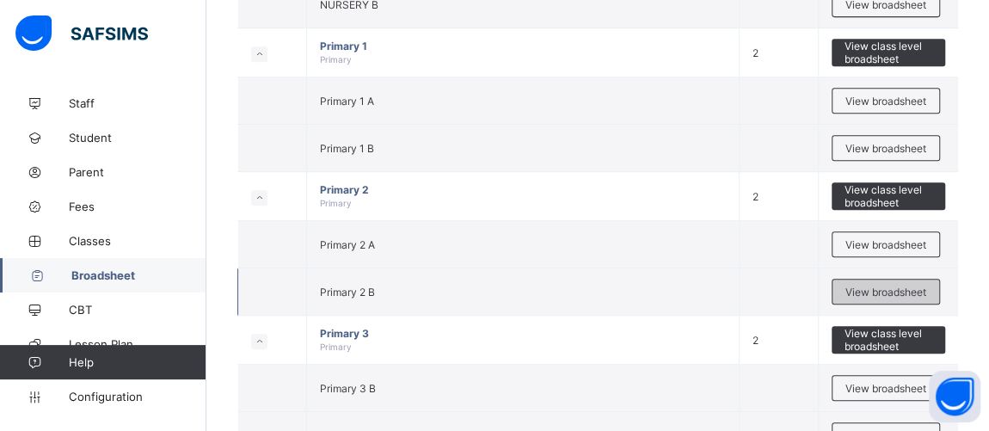
click at [871, 286] on span "View broadsheet" at bounding box center [886, 292] width 81 height 13
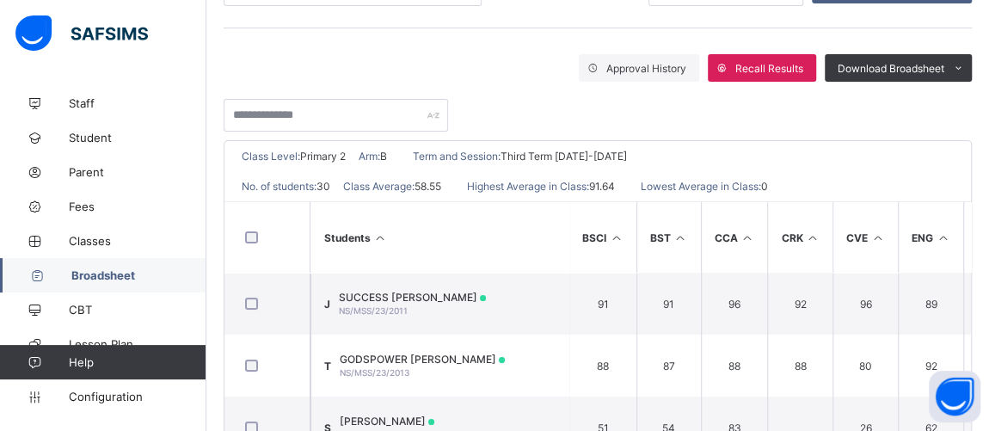
scroll to position [130, 0]
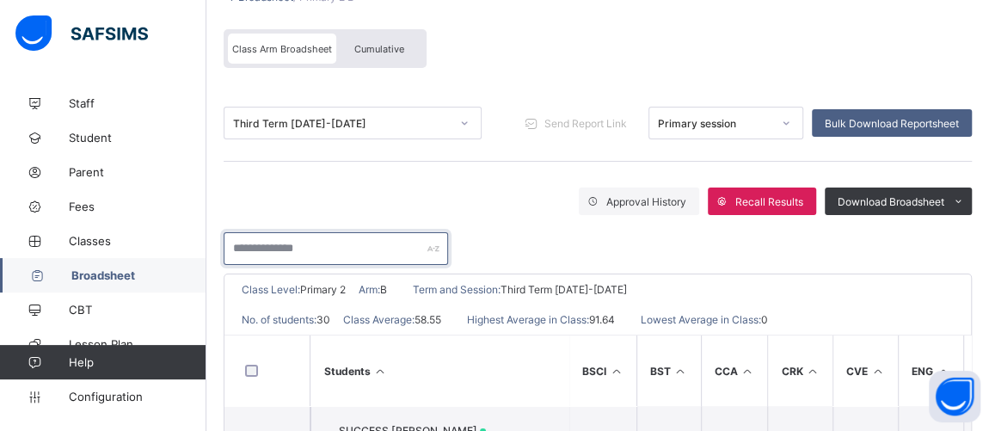
click at [288, 250] on input "text" at bounding box center [336, 248] width 225 height 33
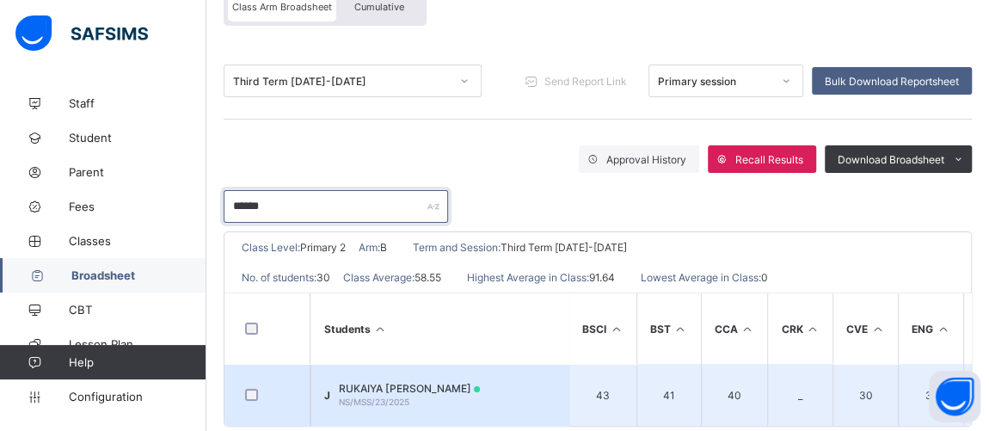
scroll to position [206, 0]
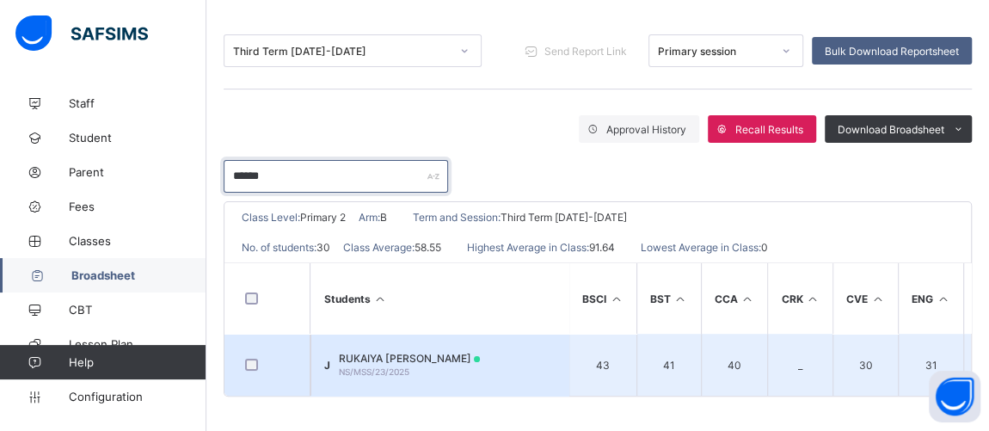
type input "******"
click at [379, 341] on td "J RUKAIYA SHUAIBU JIBRIN NS/MSS/23/2025" at bounding box center [440, 365] width 258 height 62
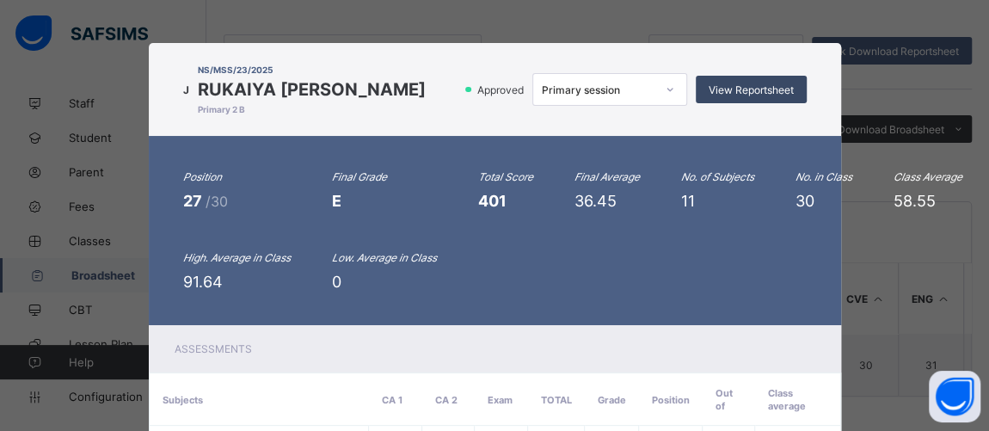
click at [738, 83] on span "View Reportsheet" at bounding box center [751, 89] width 85 height 13
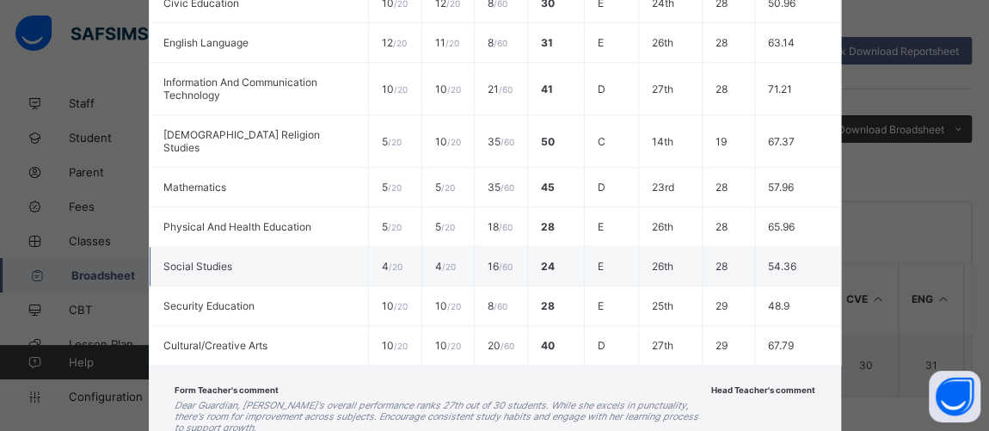
scroll to position [622, 0]
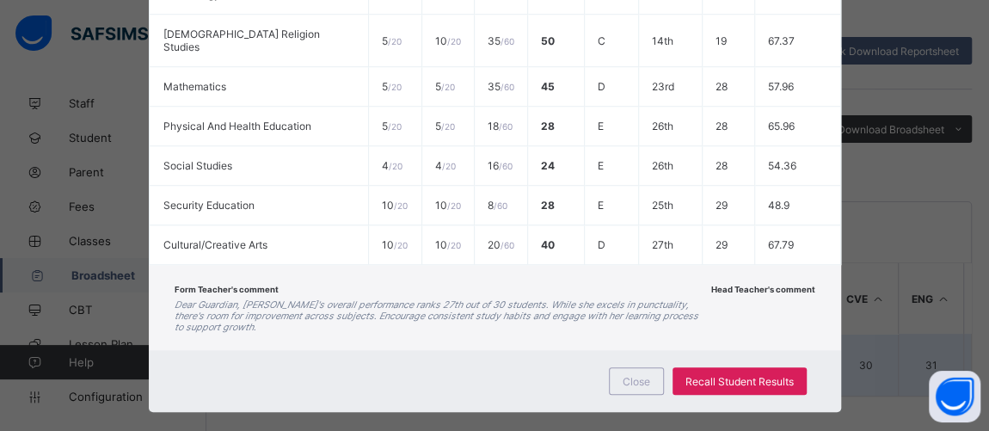
click at [625, 375] on span "Close" at bounding box center [637, 381] width 28 height 13
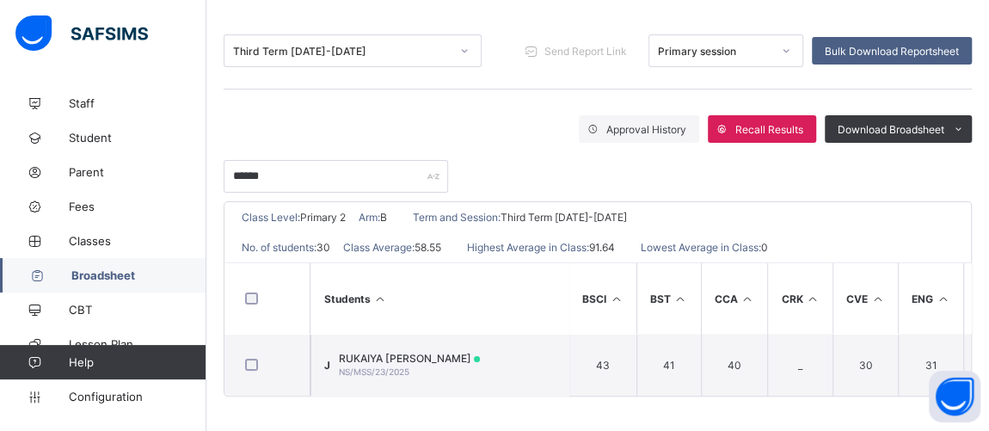
click at [100, 268] on span "Broadsheet" at bounding box center [138, 275] width 135 height 14
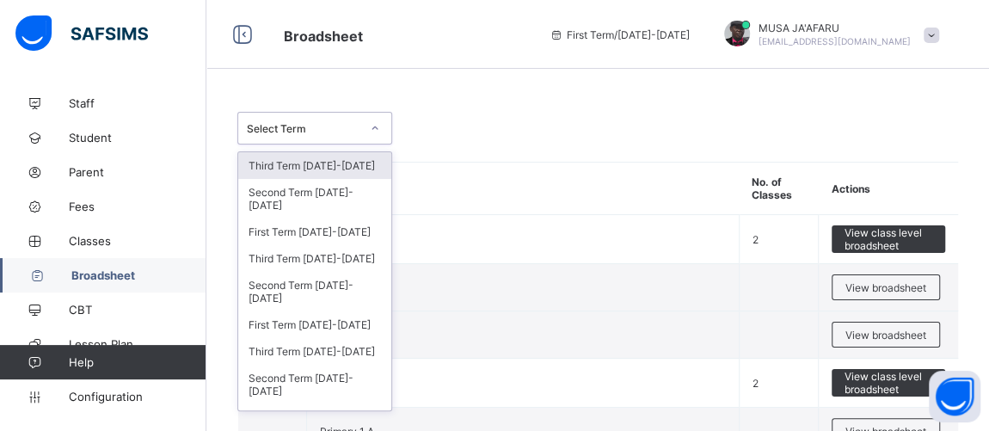
click at [296, 117] on div "Select Term" at bounding box center [314, 128] width 155 height 33
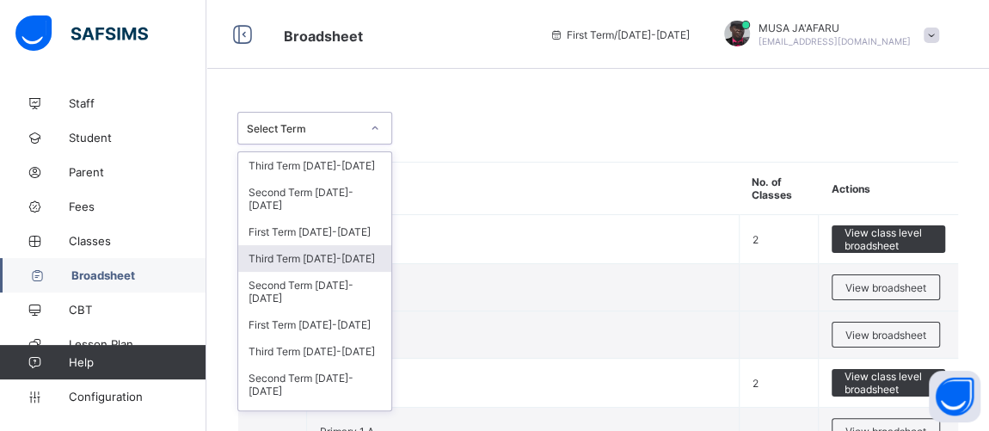
click at [298, 245] on div "Third Term 2024-2025" at bounding box center [314, 258] width 153 height 27
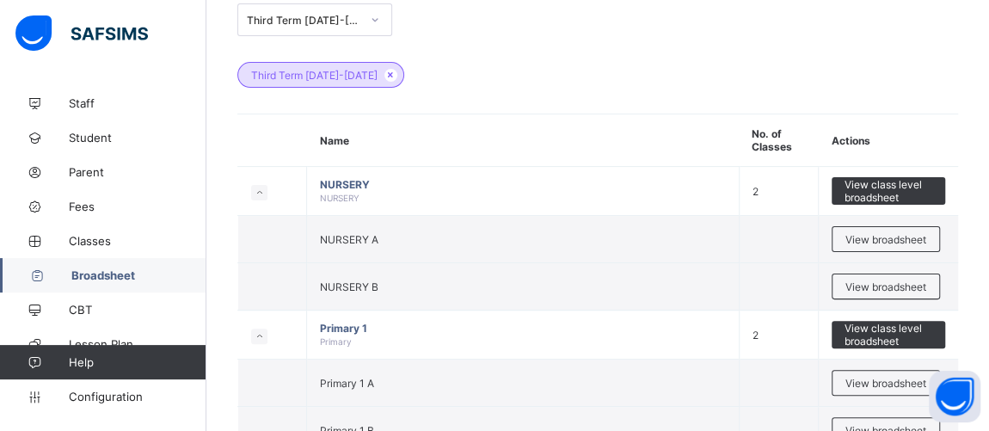
scroll to position [130, 0]
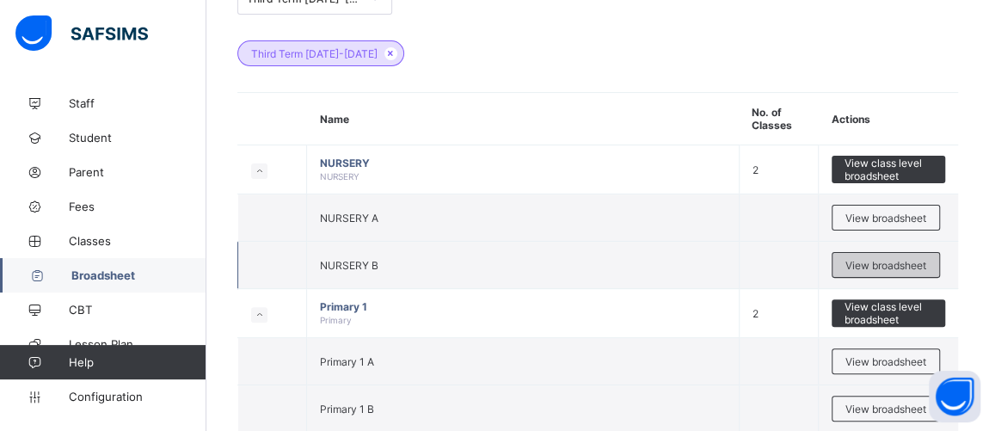
click at [894, 255] on div "View broadsheet" at bounding box center [886, 265] width 108 height 26
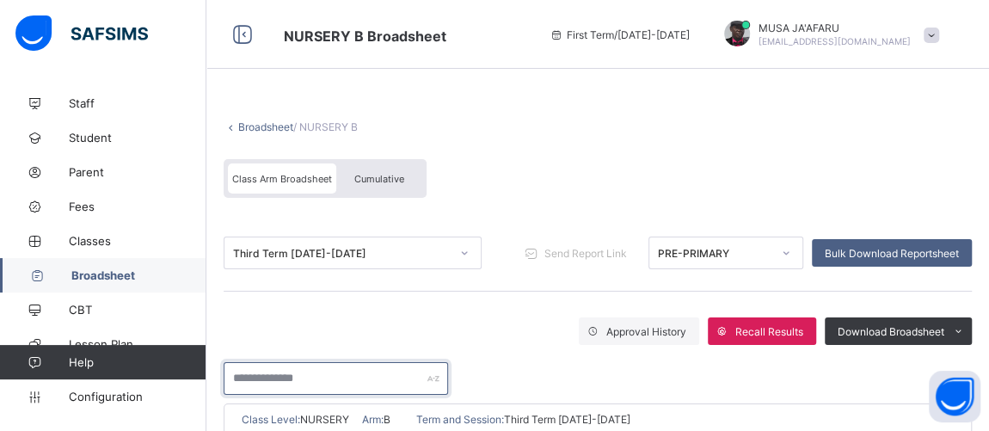
click at [304, 370] on input "text" at bounding box center [336, 378] width 225 height 33
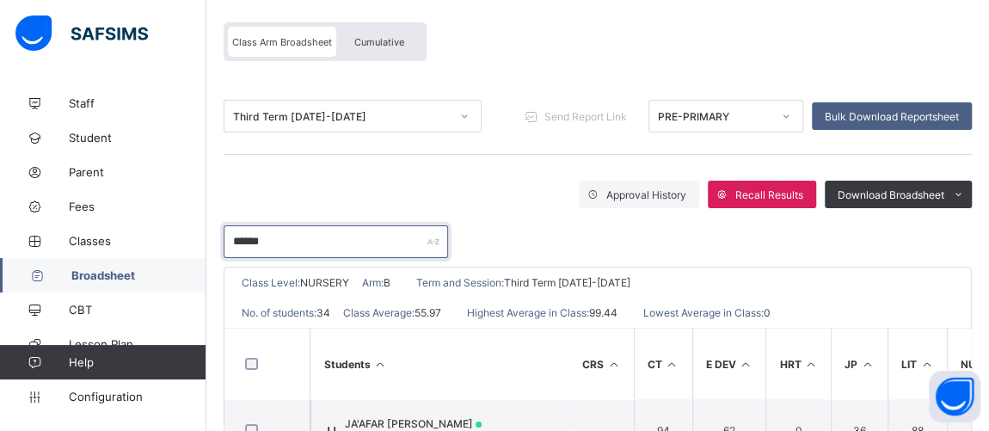
scroll to position [206, 0]
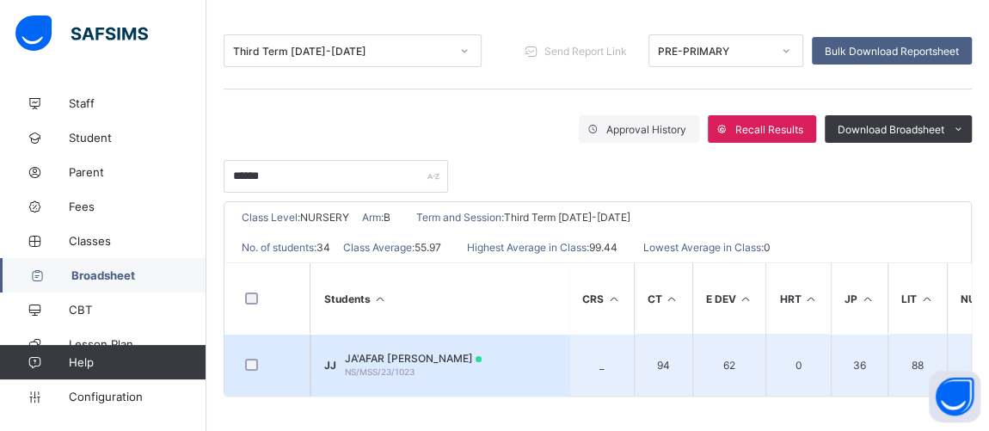
click at [404, 366] on span "NS/MSS/23/1023" at bounding box center [380, 371] width 70 height 10
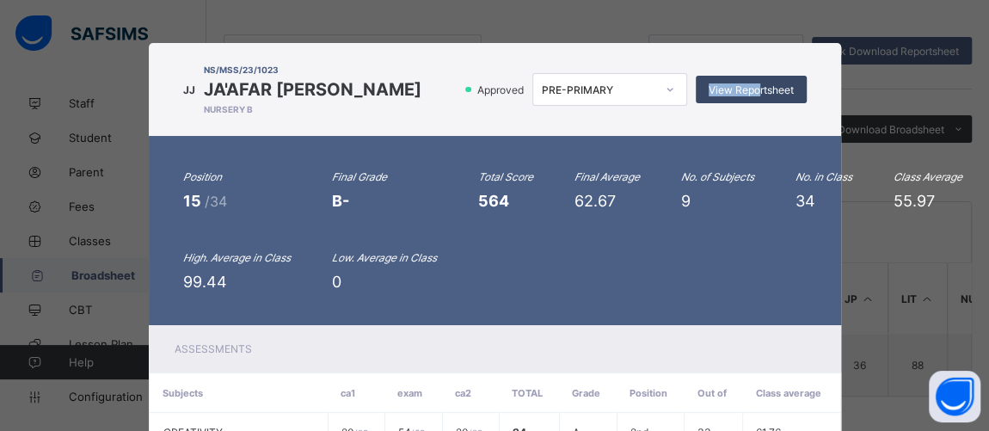
click at [756, 93] on span "View Reportsheet" at bounding box center [751, 89] width 85 height 13
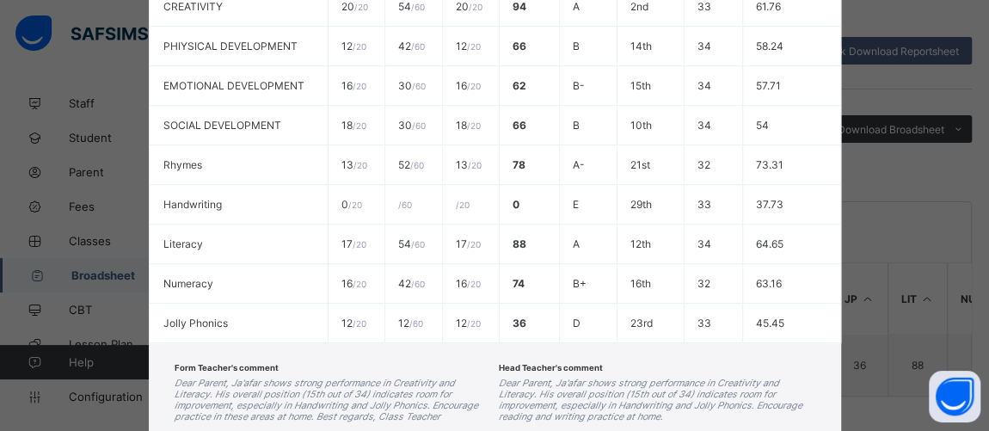
scroll to position [521, 0]
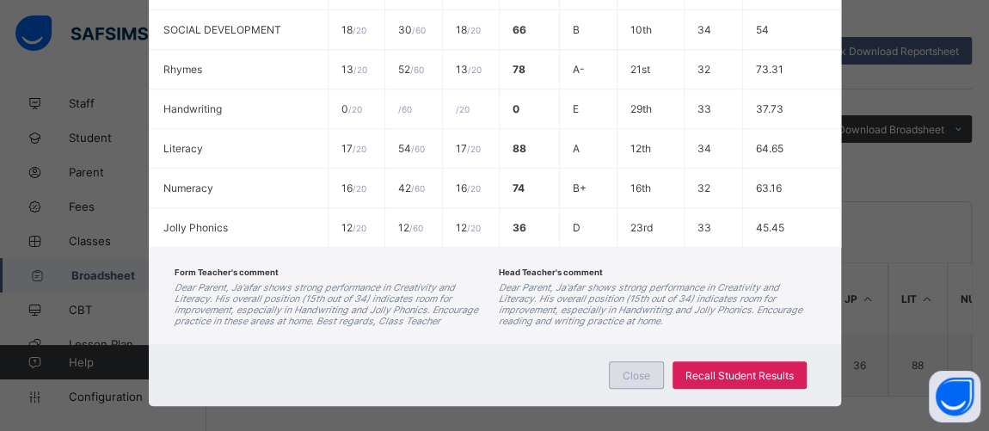
click at [630, 376] on div "Close" at bounding box center [636, 375] width 55 height 28
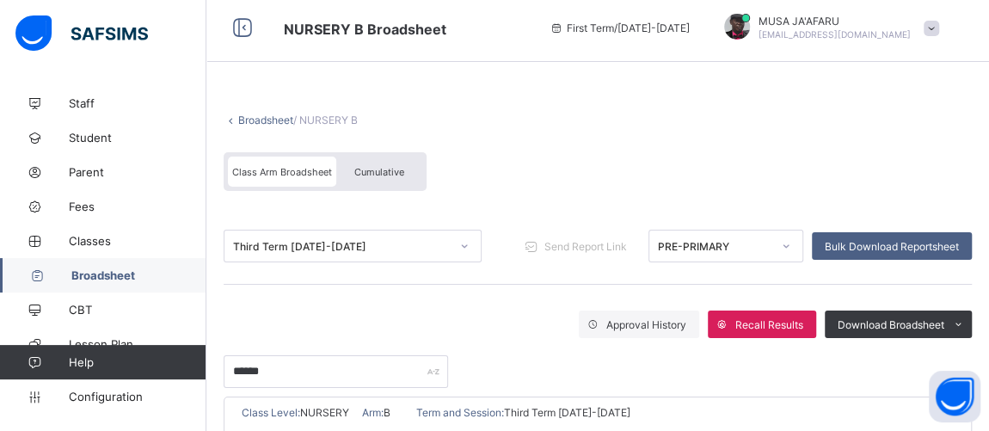
scroll to position [0, 0]
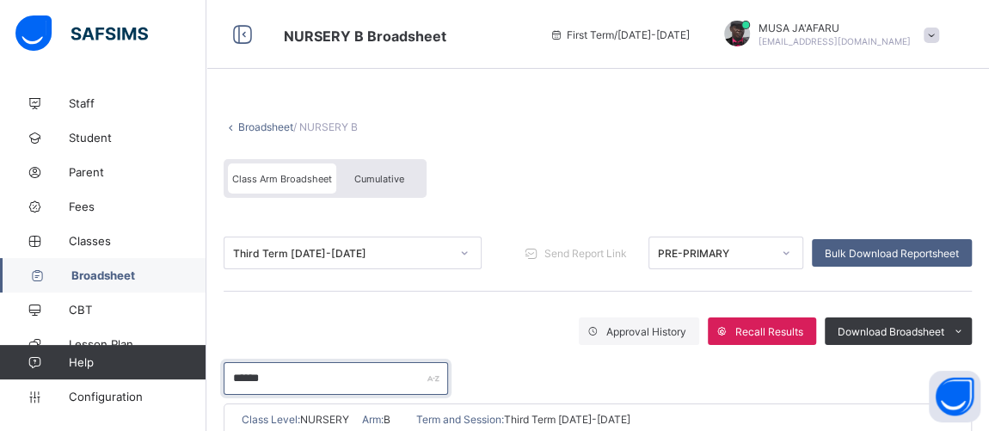
click at [312, 377] on input "******" at bounding box center [336, 378] width 225 height 33
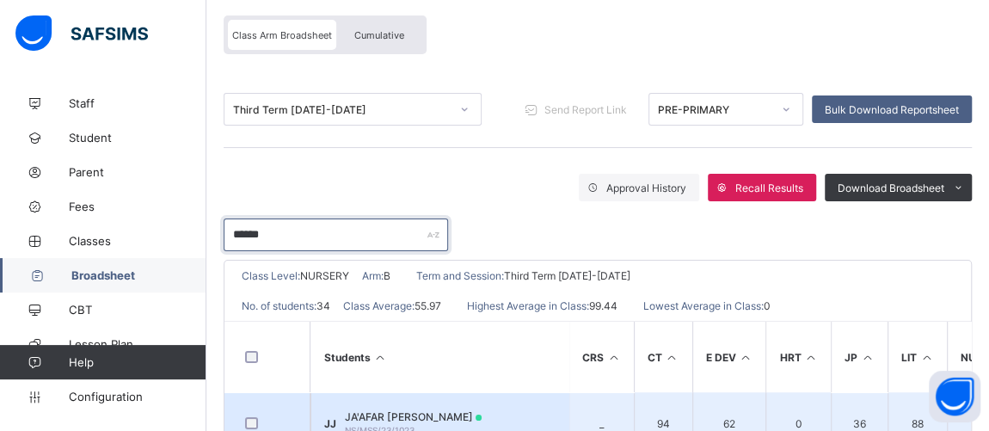
scroll to position [206, 0]
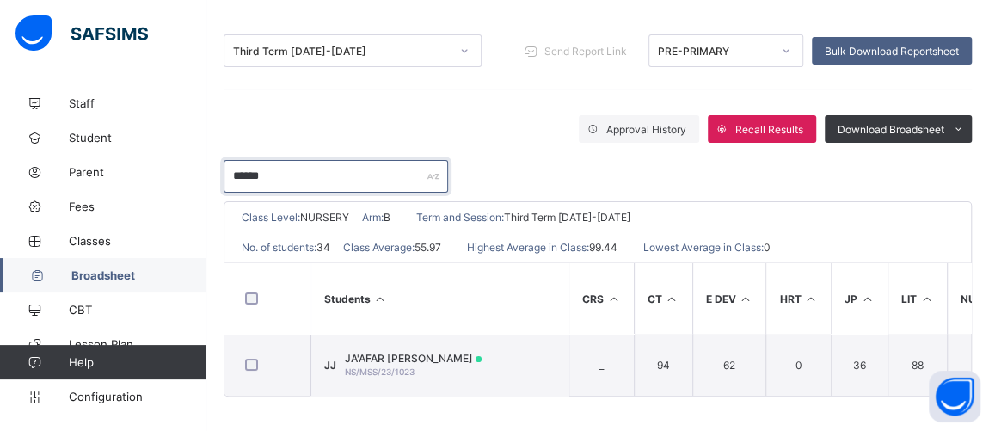
click at [298, 174] on input "******" at bounding box center [336, 176] width 225 height 33
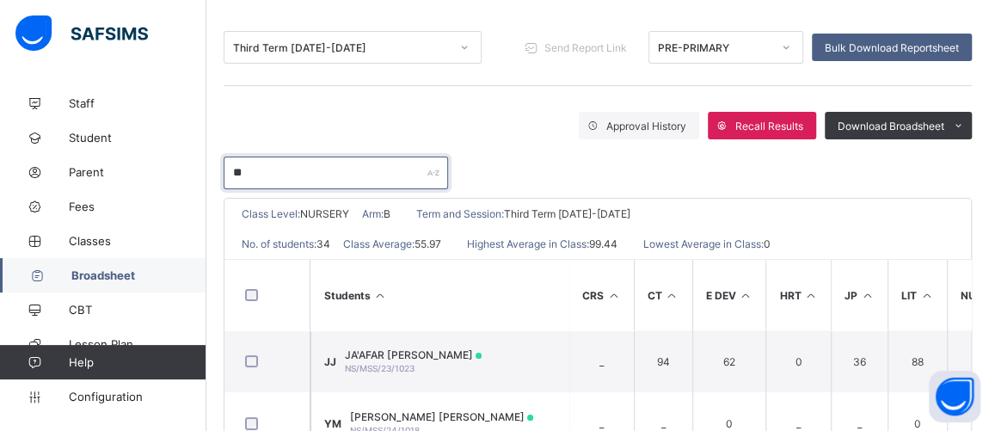
type input "*"
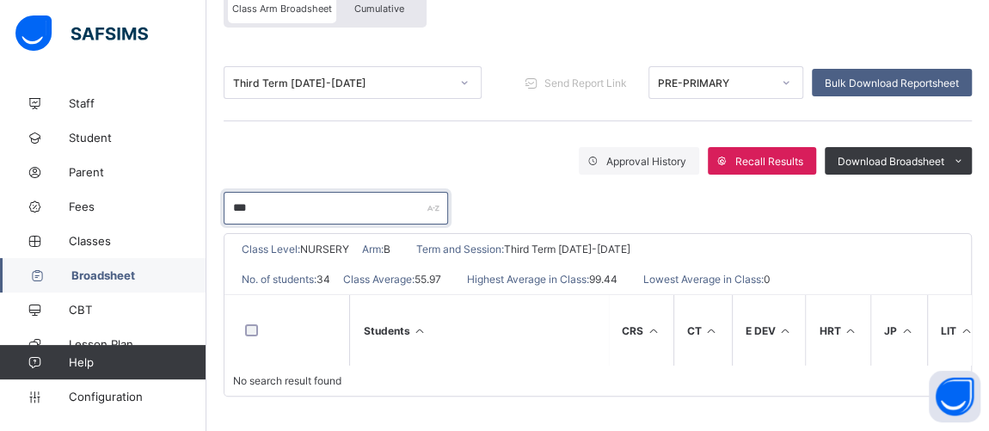
scroll to position [180, 0]
type input "*"
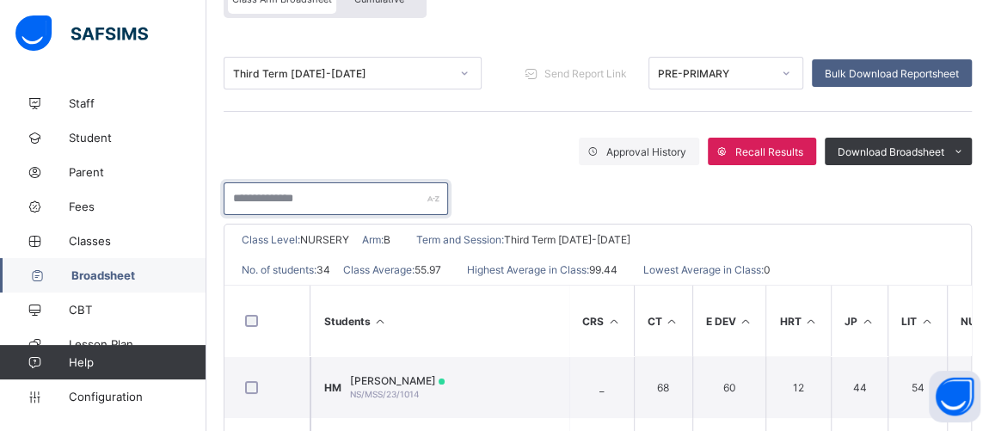
scroll to position [206, 0]
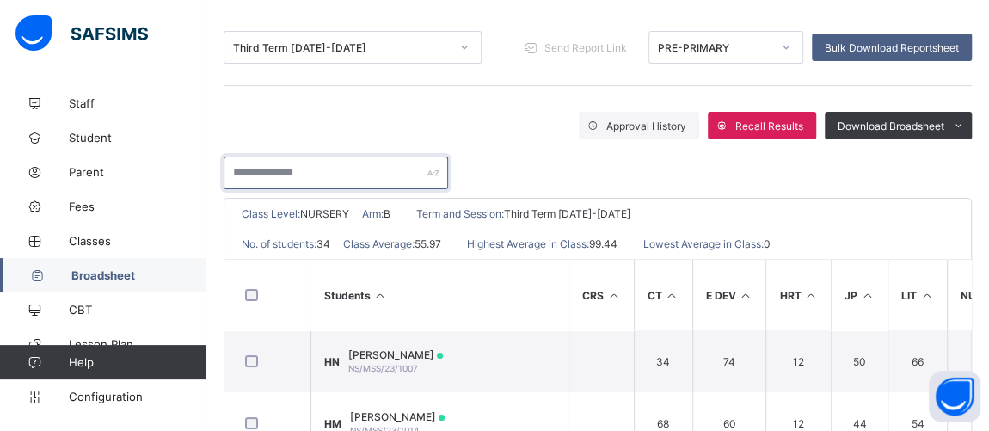
click at [331, 176] on input "text" at bounding box center [336, 173] width 225 height 33
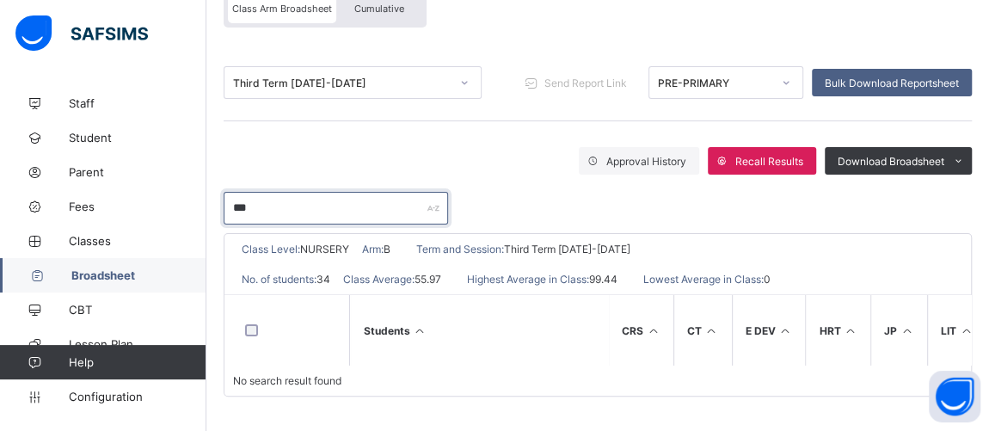
type input "***"
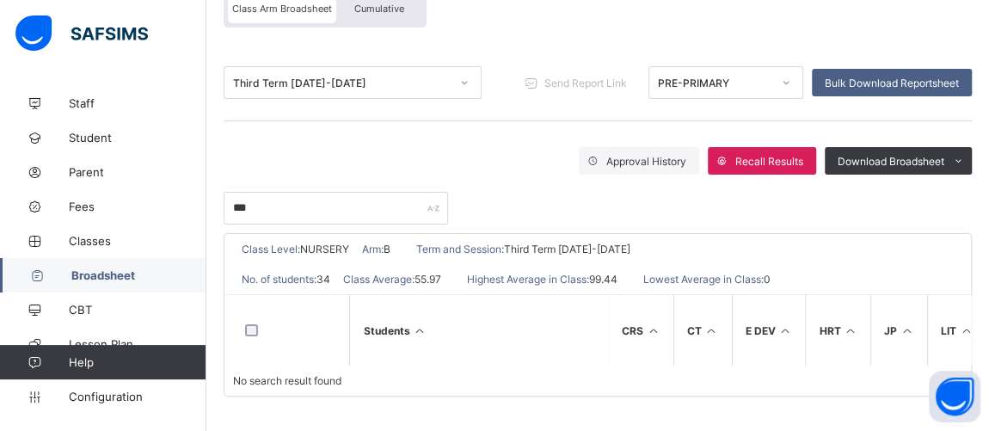
click at [261, 162] on div "Approval History Recall Results Download Broadsheet PDF Excel sheet" at bounding box center [598, 161] width 748 height 28
click at [263, 175] on div "***" at bounding box center [598, 200] width 748 height 50
click at [263, 179] on div "***" at bounding box center [598, 200] width 748 height 50
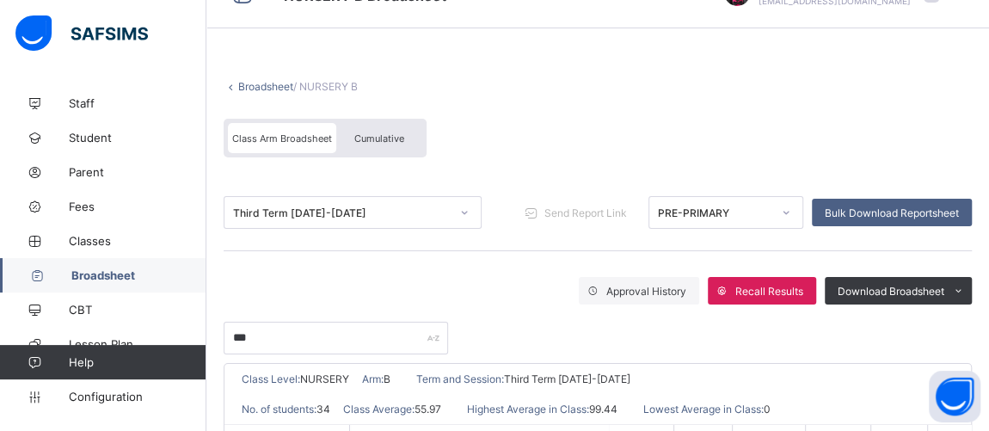
scroll to position [0, 0]
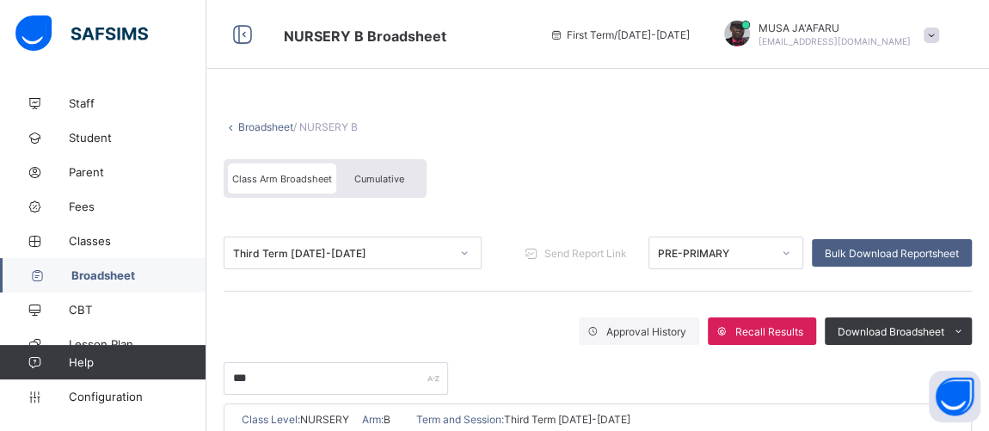
click at [255, 167] on div "Class Arm Broadsheet" at bounding box center [282, 178] width 108 height 30
click at [280, 382] on input "***" at bounding box center [336, 378] width 225 height 33
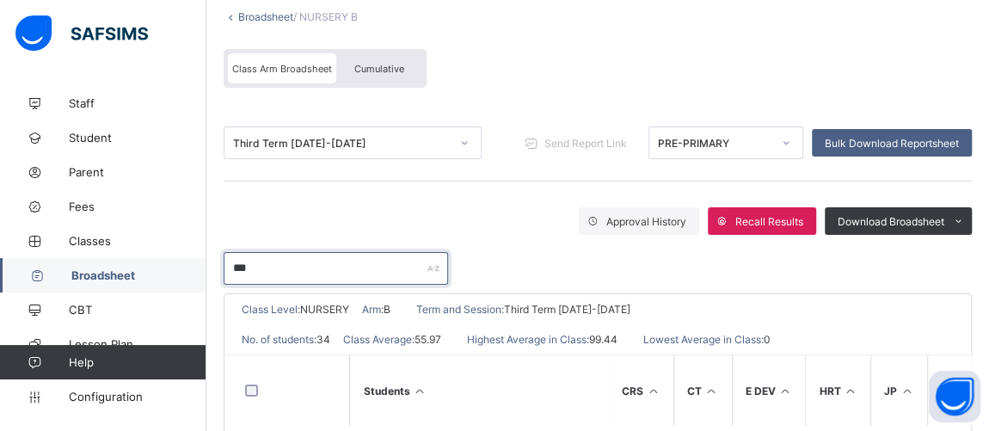
scroll to position [180, 0]
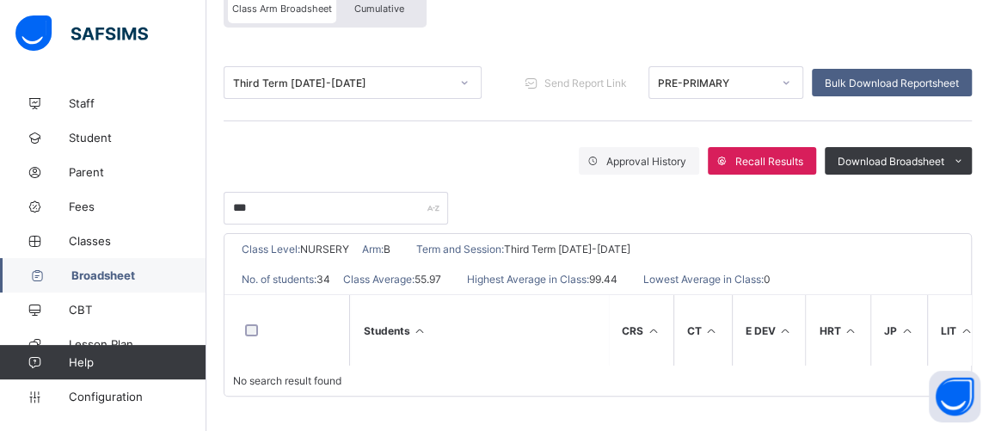
click at [119, 276] on span "Broadsheet" at bounding box center [138, 275] width 135 height 14
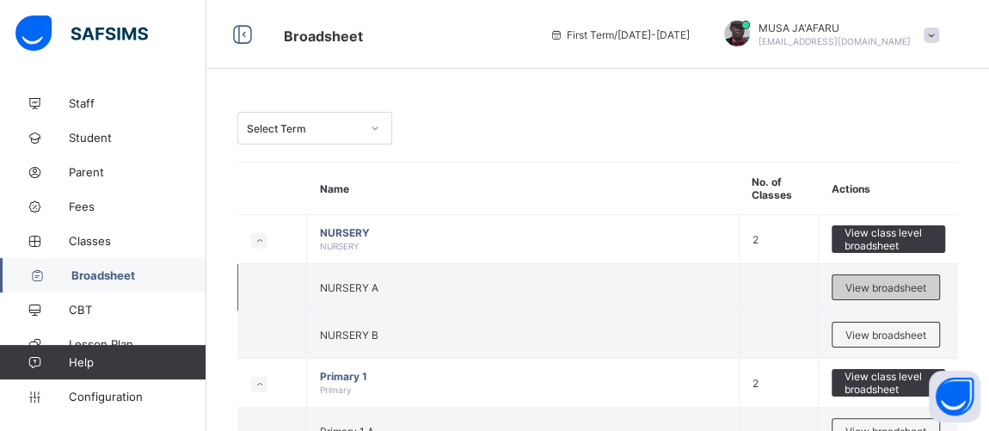
click at [889, 283] on span "View broadsheet" at bounding box center [886, 287] width 81 height 13
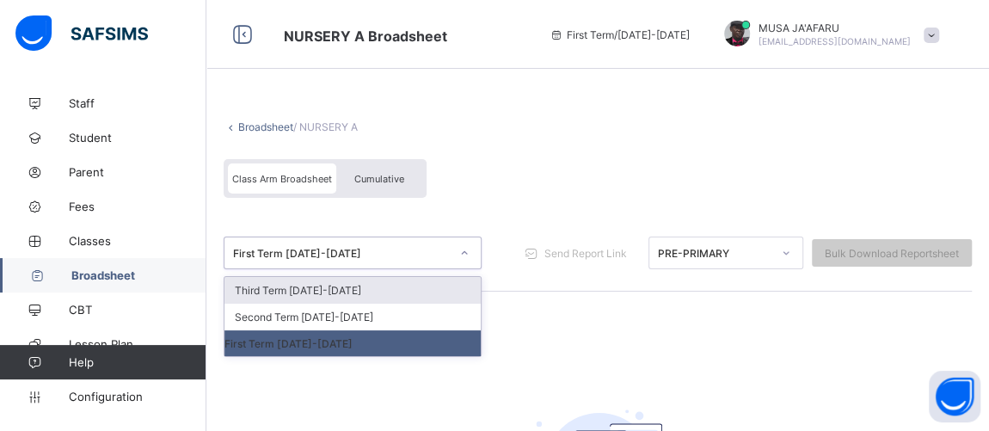
click at [463, 255] on icon at bounding box center [464, 252] width 10 height 17
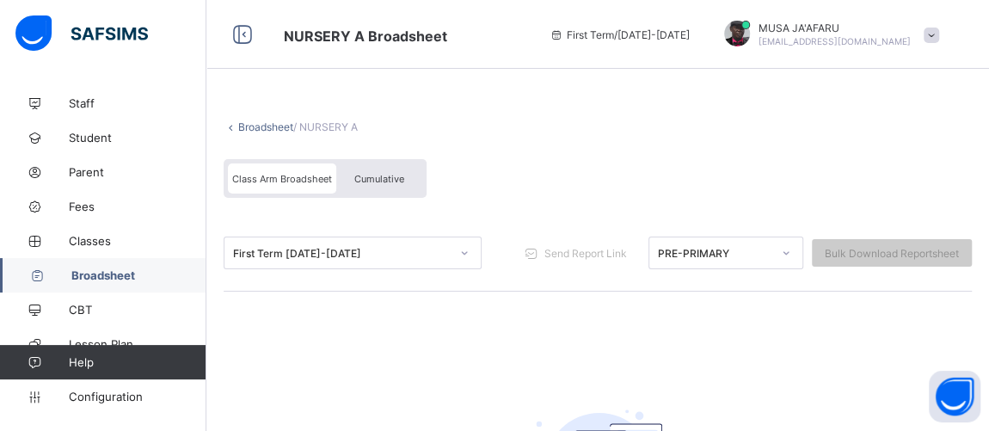
click at [556, 351] on div "Broadsheet / NURSERY A Class Arm Broadsheet Cumulative First Term 2025-2026 Sen…" at bounding box center [597, 373] width 783 height 574
click at [106, 280] on span "Broadsheet" at bounding box center [138, 275] width 135 height 14
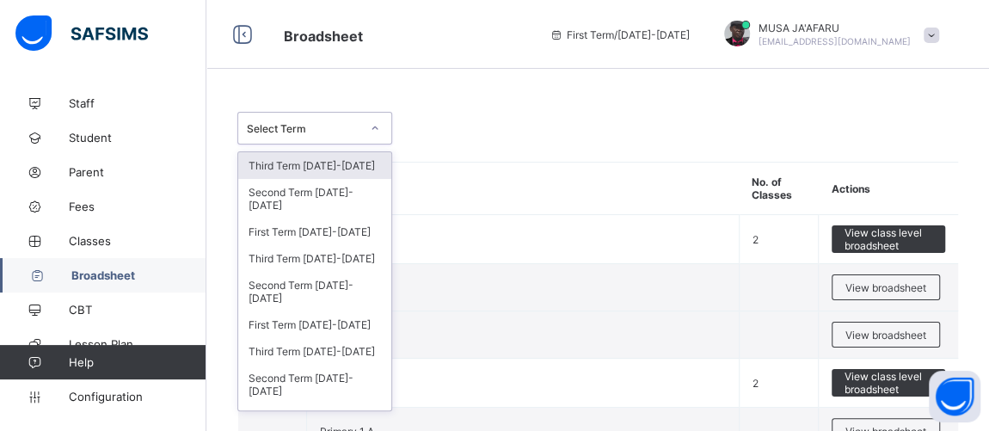
click at [375, 121] on div at bounding box center [374, 128] width 29 height 28
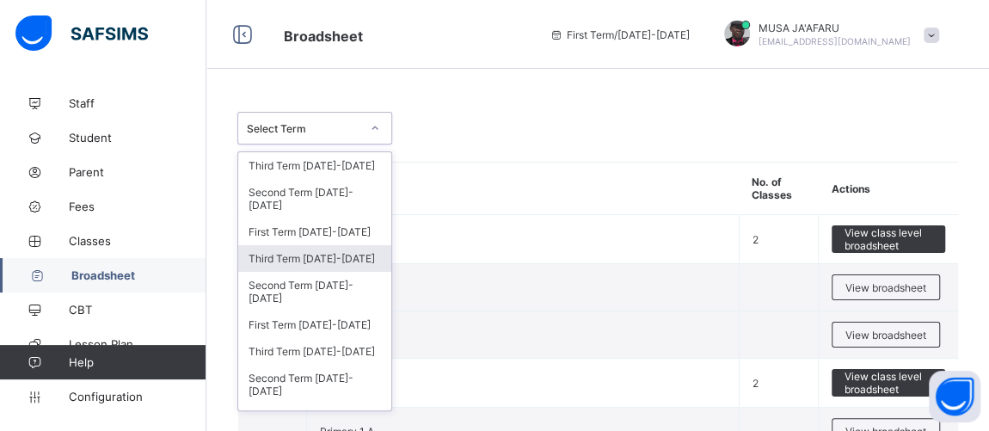
click at [311, 246] on div "Third Term 2024-2025" at bounding box center [314, 258] width 153 height 27
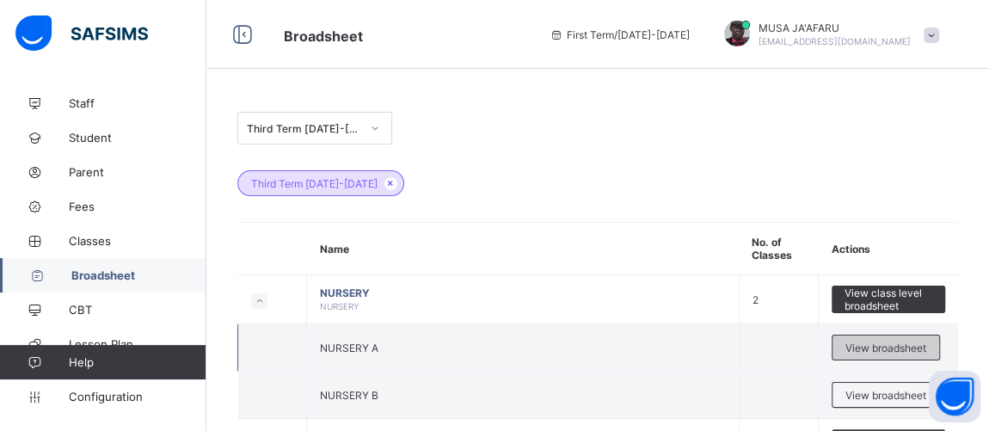
click at [870, 349] on span "View broadsheet" at bounding box center [886, 347] width 81 height 13
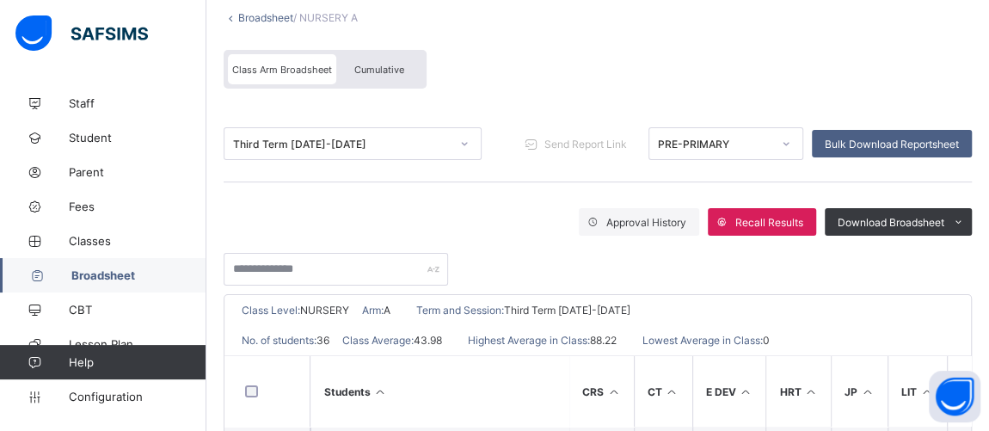
scroll to position [130, 0]
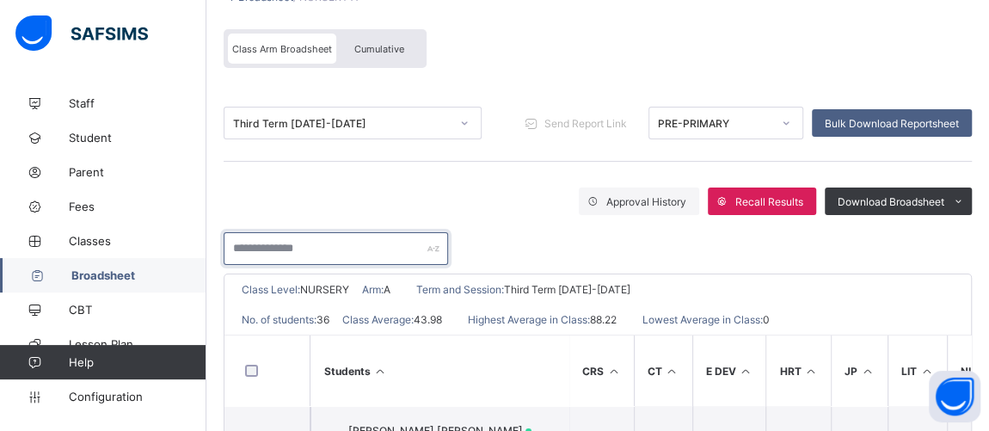
click at [317, 248] on input "text" at bounding box center [336, 248] width 225 height 33
type input "******"
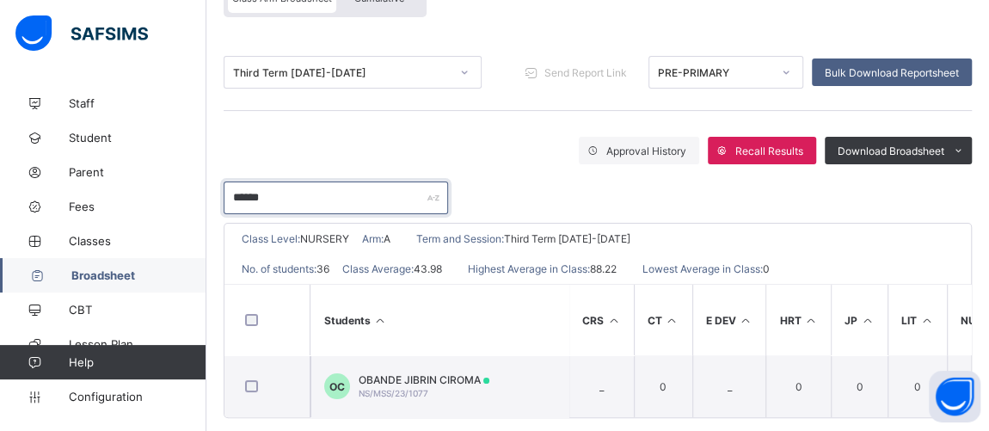
scroll to position [206, 0]
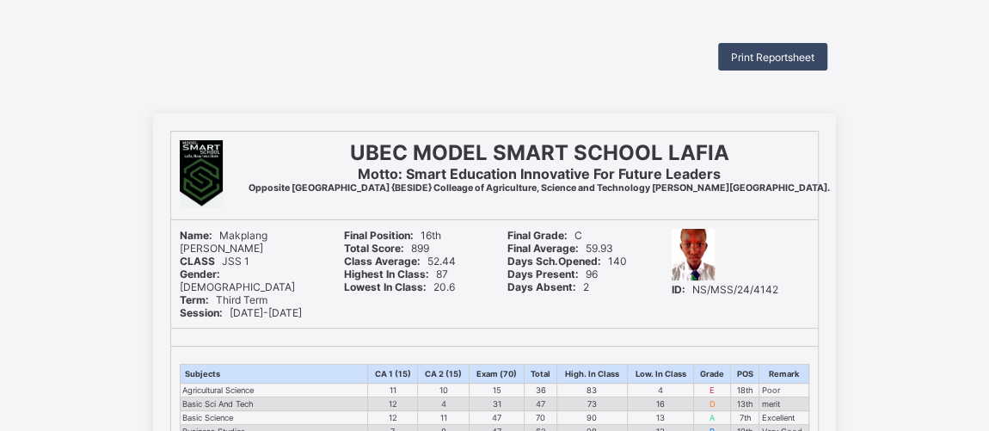
click at [767, 46] on div "Print Reportsheet" at bounding box center [772, 57] width 109 height 28
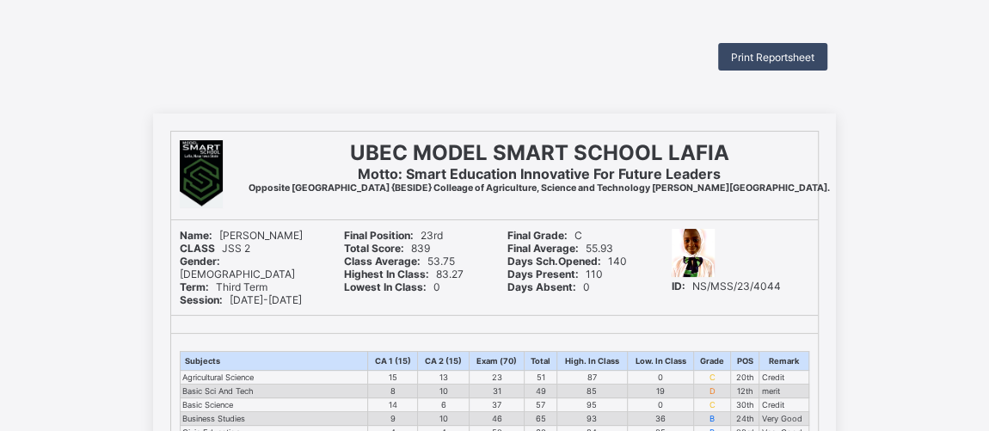
click at [738, 57] on span "Print Reportsheet" at bounding box center [772, 57] width 83 height 13
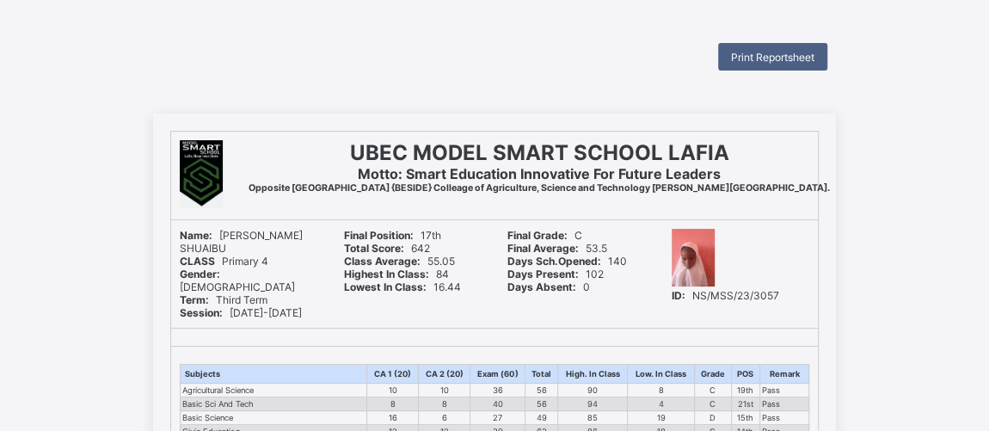
click at [760, 54] on span "Print Reportsheet" at bounding box center [772, 57] width 83 height 13
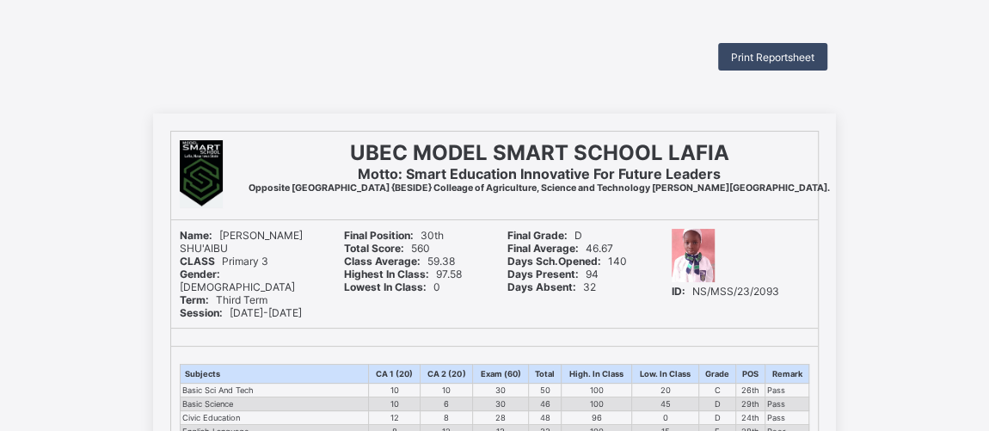
click at [748, 61] on span "Print Reportsheet" at bounding box center [772, 57] width 83 height 13
click at [780, 58] on span "Print Reportsheet" at bounding box center [772, 57] width 83 height 13
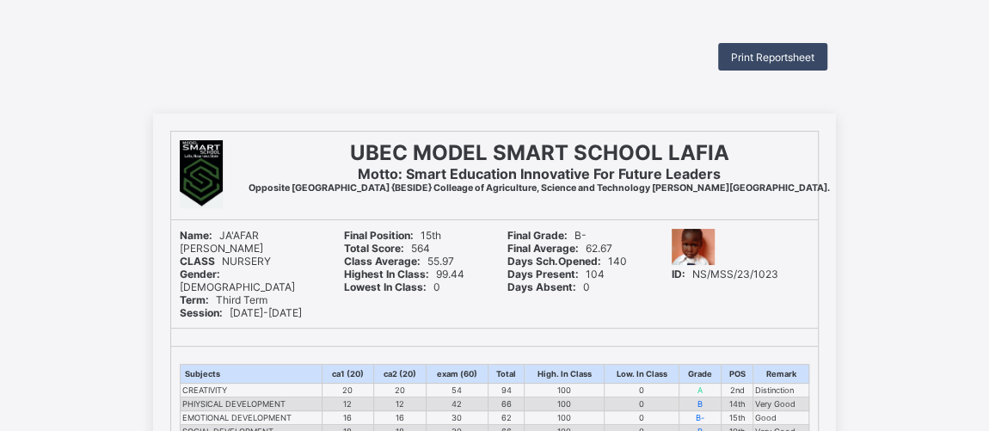
click at [759, 53] on span "Print Reportsheet" at bounding box center [772, 57] width 83 height 13
